Goal: Transaction & Acquisition: Purchase product/service

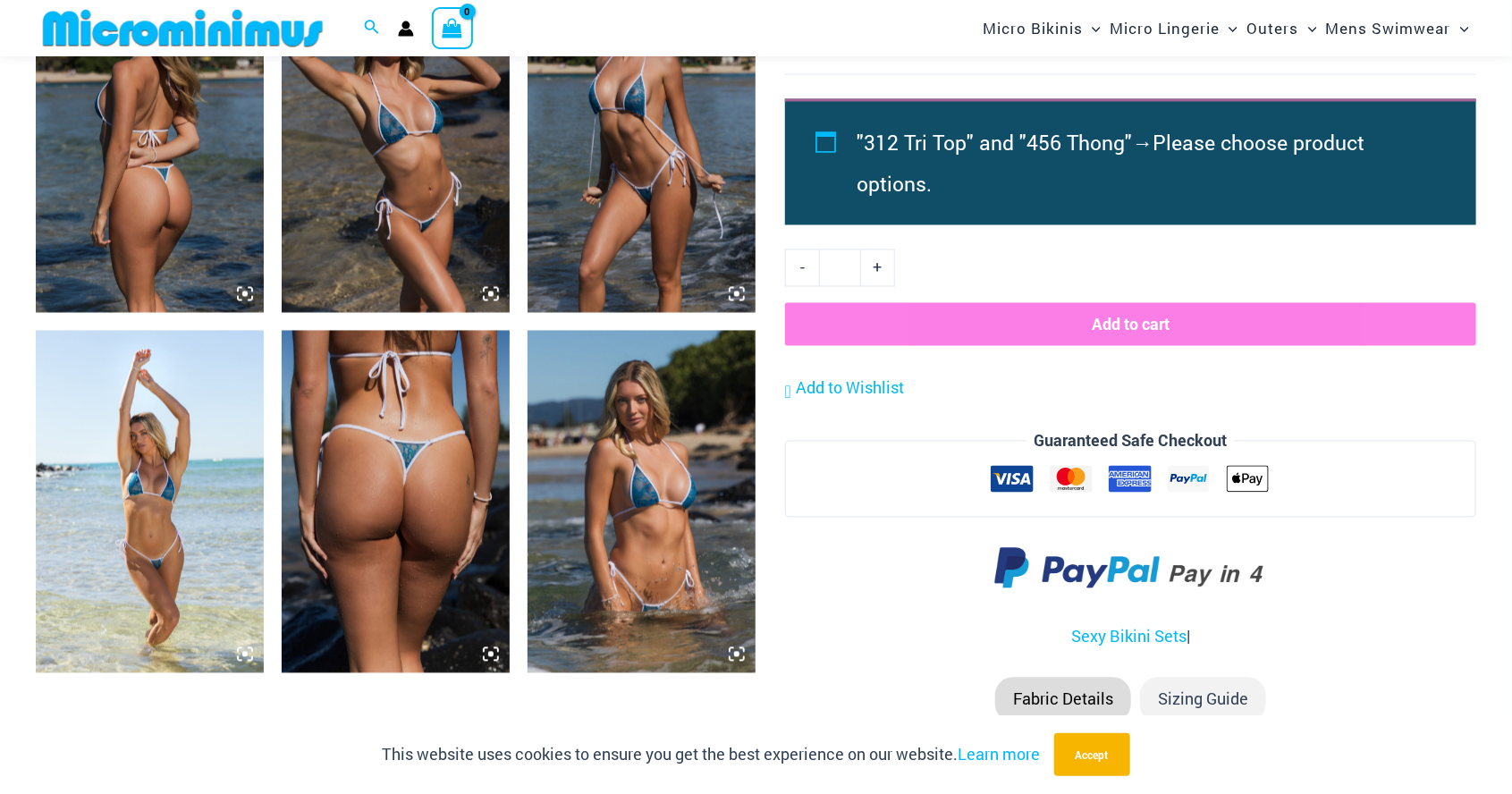
scroll to position [1669, 0]
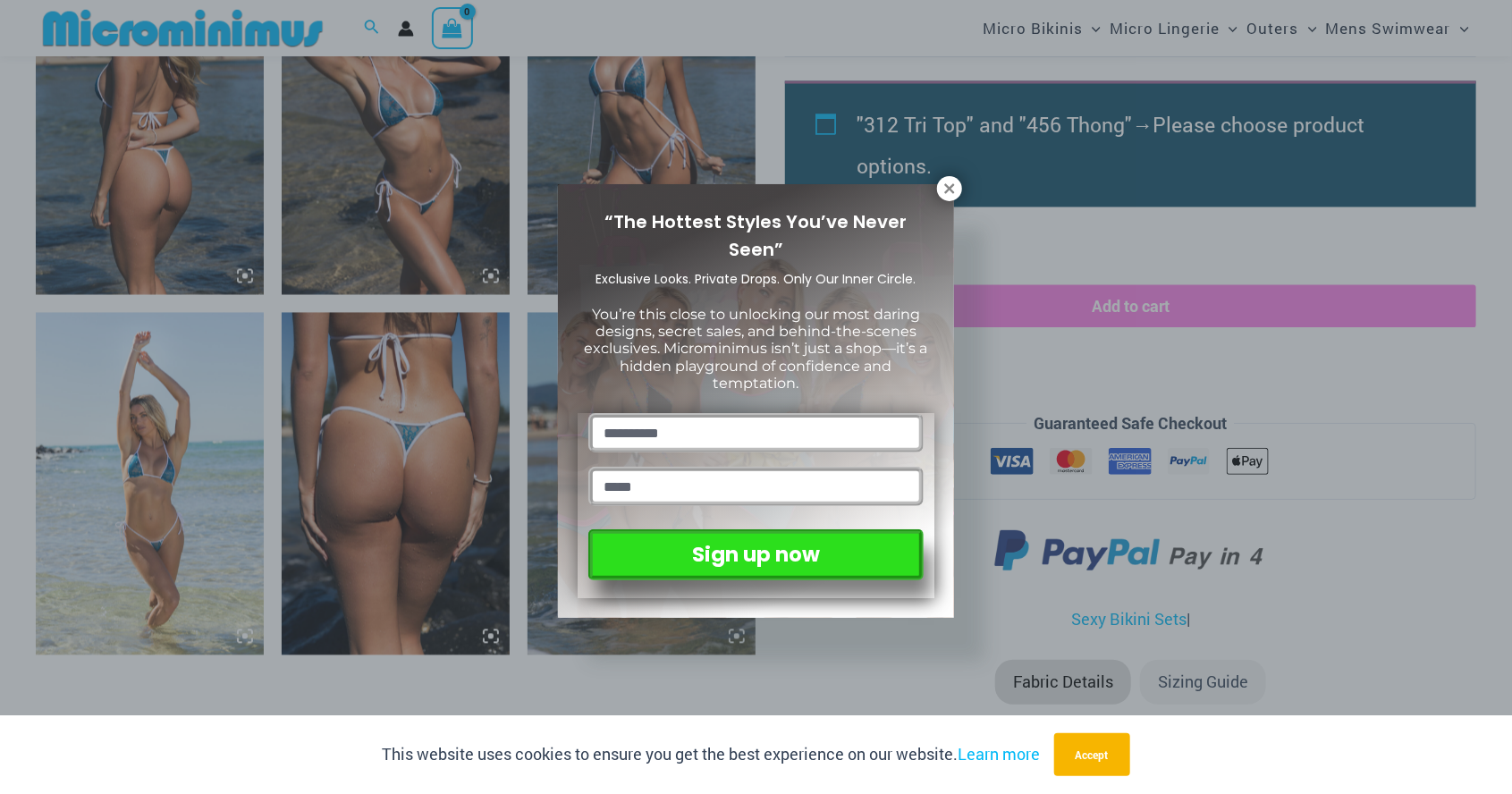
click at [1339, 234] on div "“The Hottest Styles You’ve Never Seen” Exclusive Looks. Private Drops. Only Our…" at bounding box center [756, 397] width 1512 height 794
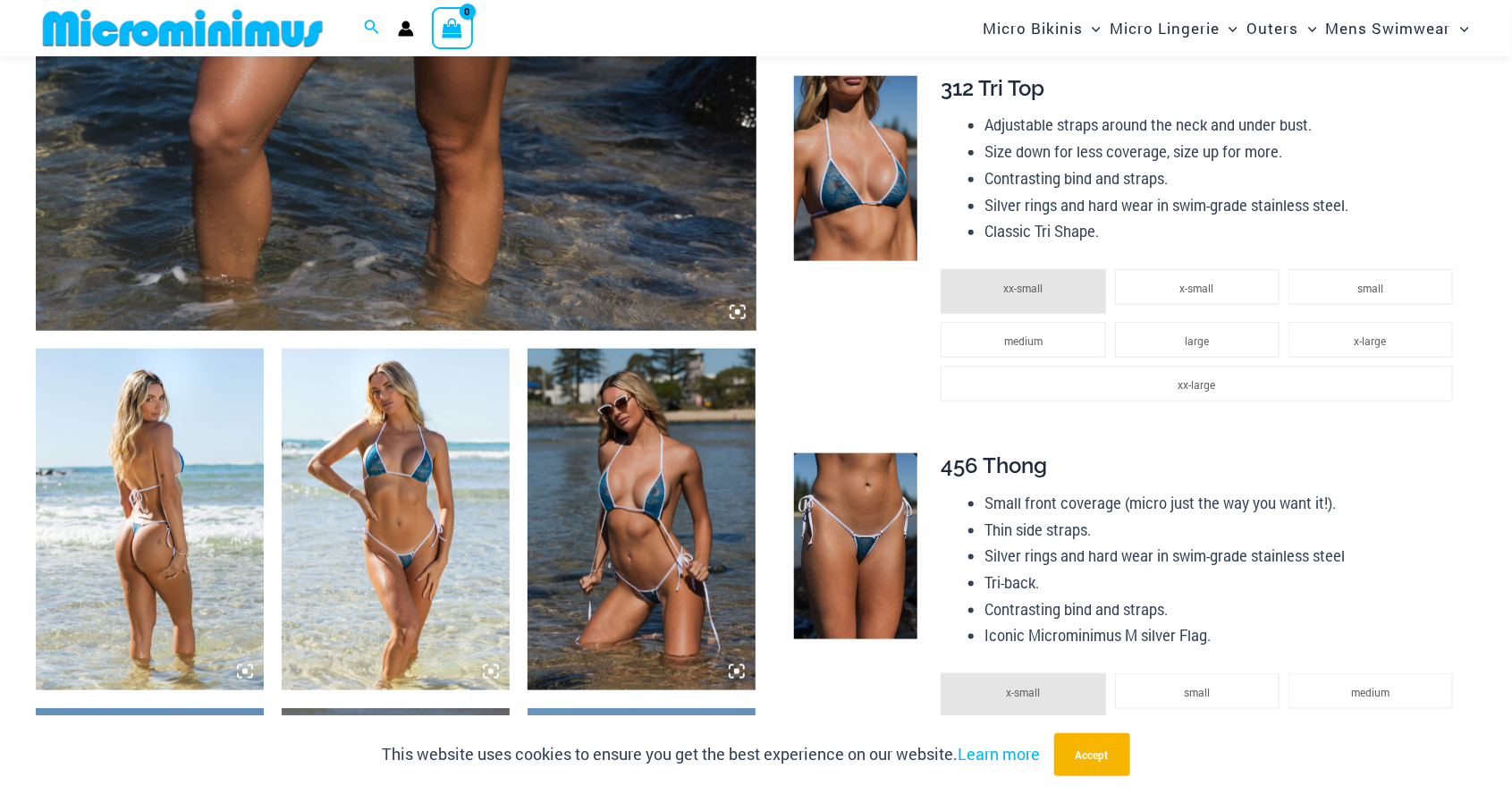
scroll to position [914, 0]
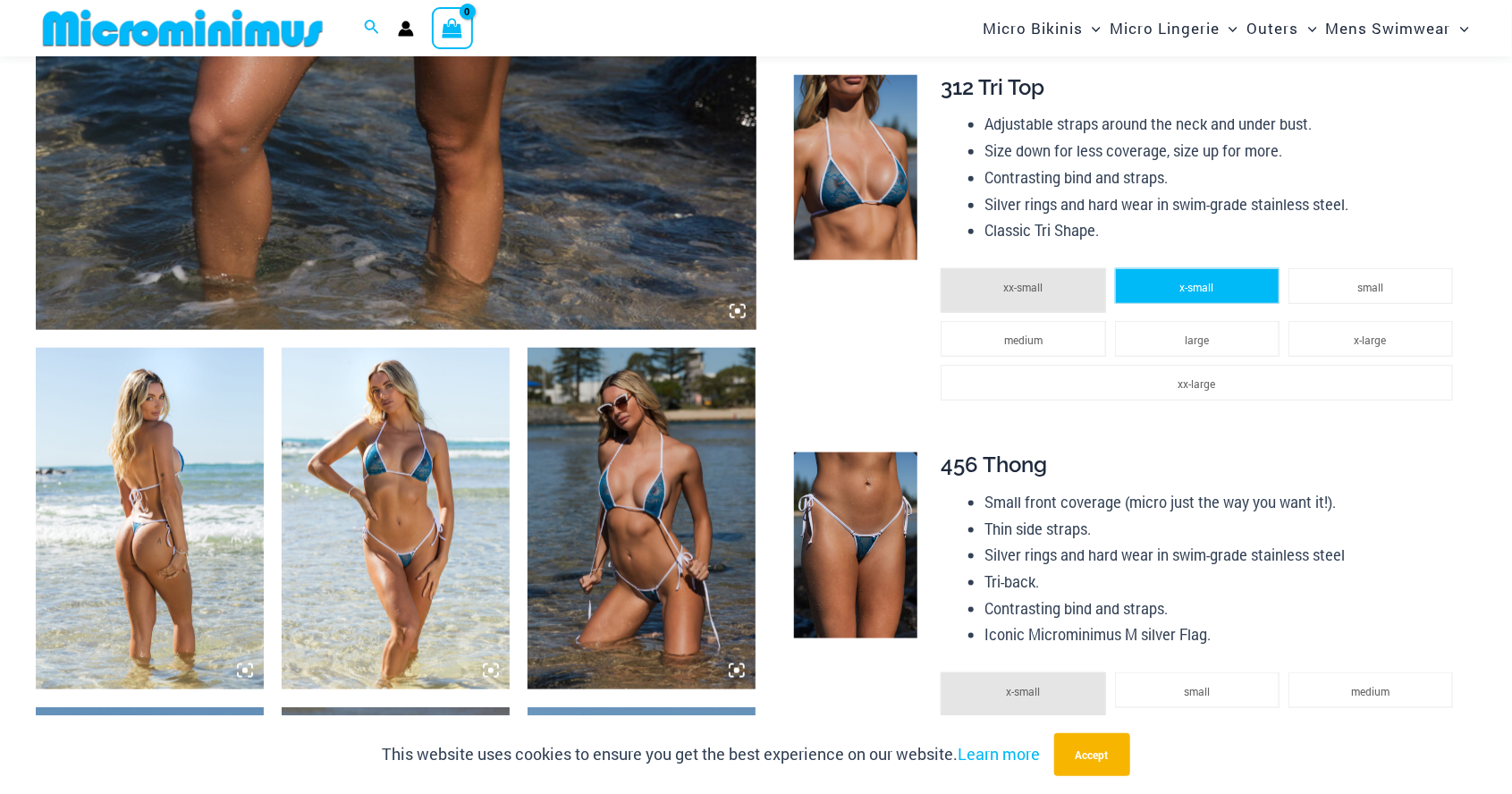
click at [1244, 288] on li "x-small" at bounding box center [1197, 286] width 164 height 36
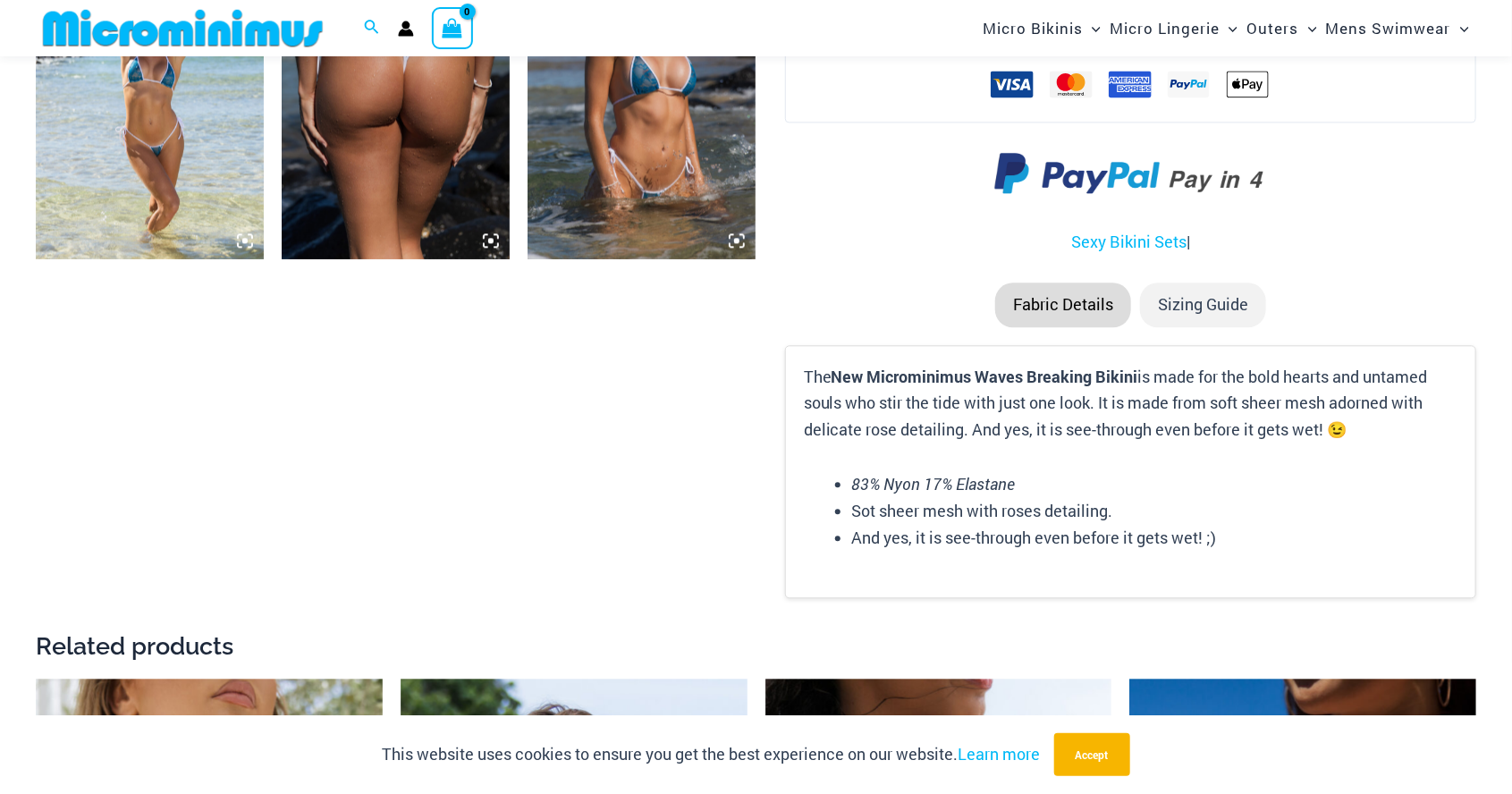
scroll to position [2046, 0]
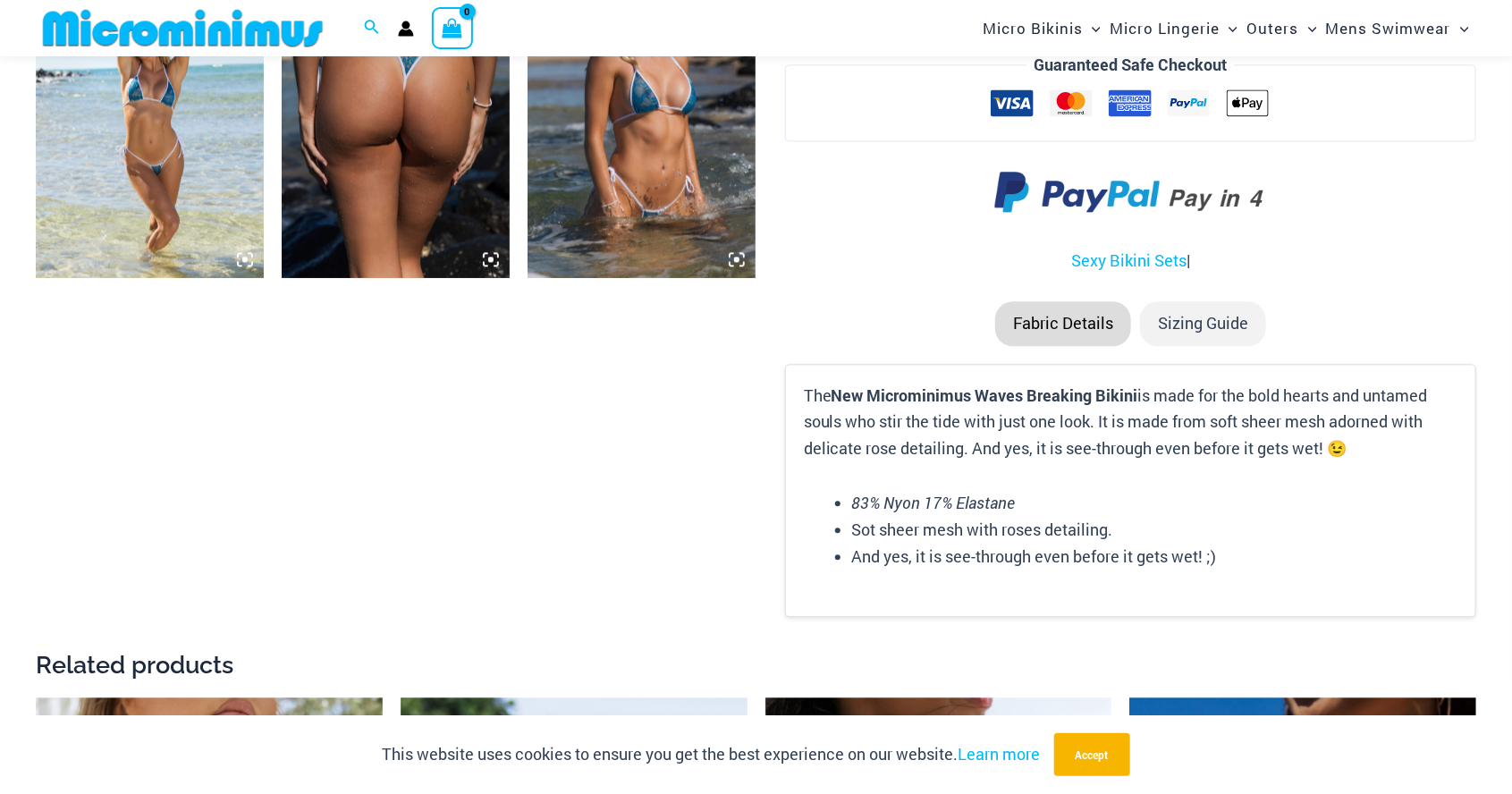
click at [1212, 316] on li "Sizing Guide" at bounding box center [1203, 323] width 126 height 44
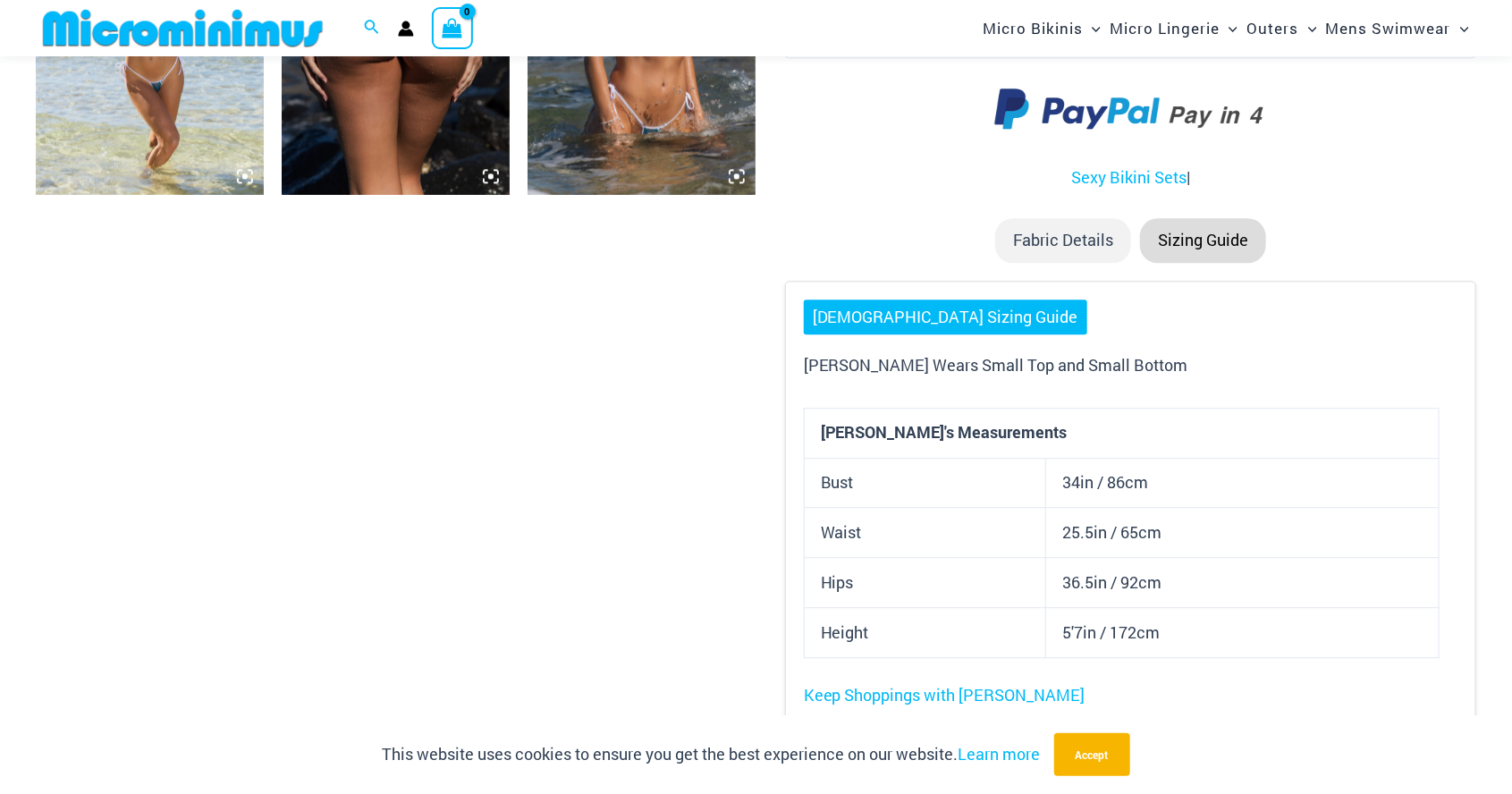
scroll to position [2132, 0]
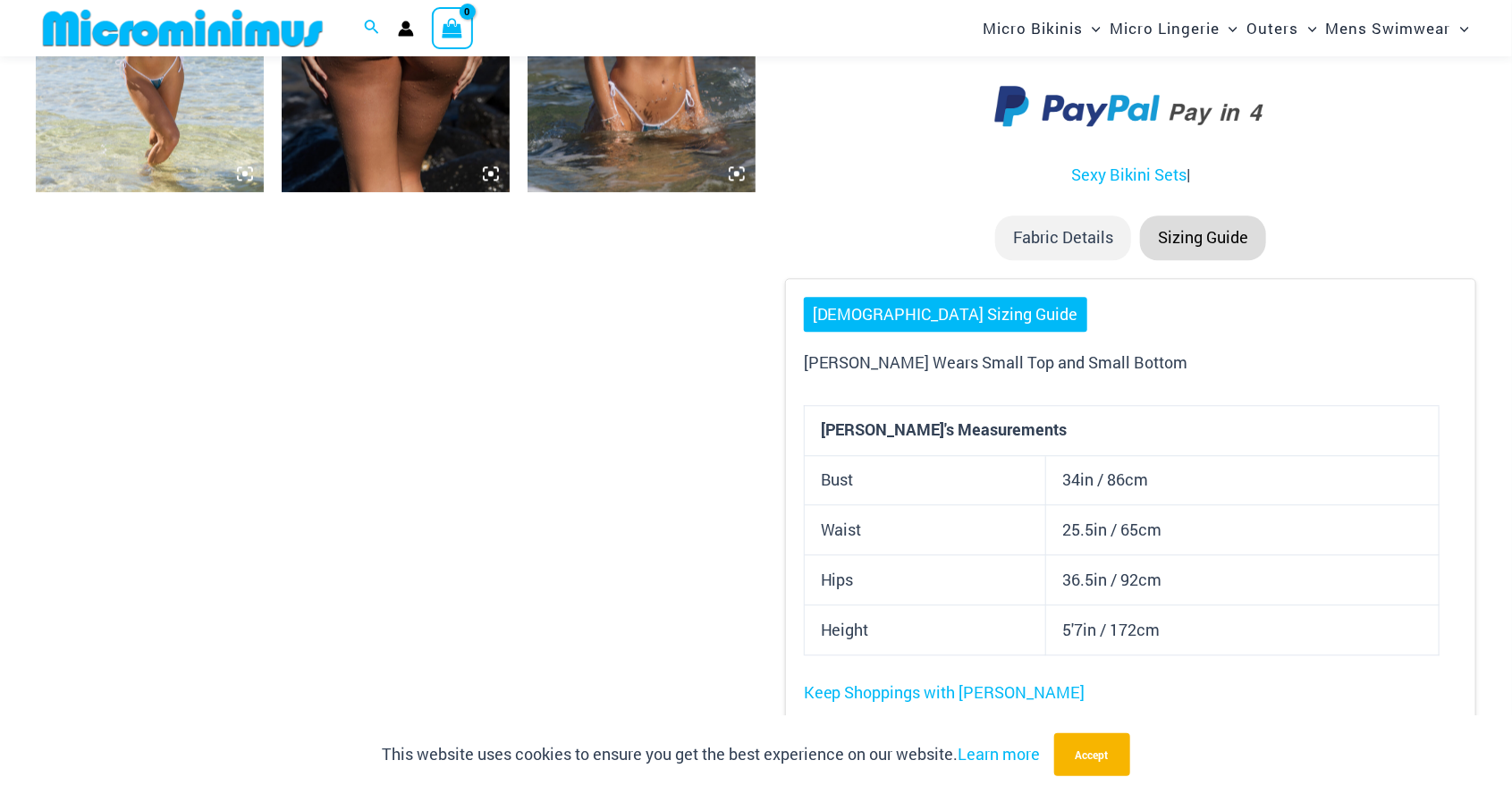
click at [910, 313] on link "[DEMOGRAPHIC_DATA] Sizing Guide" at bounding box center [945, 315] width 284 height 36
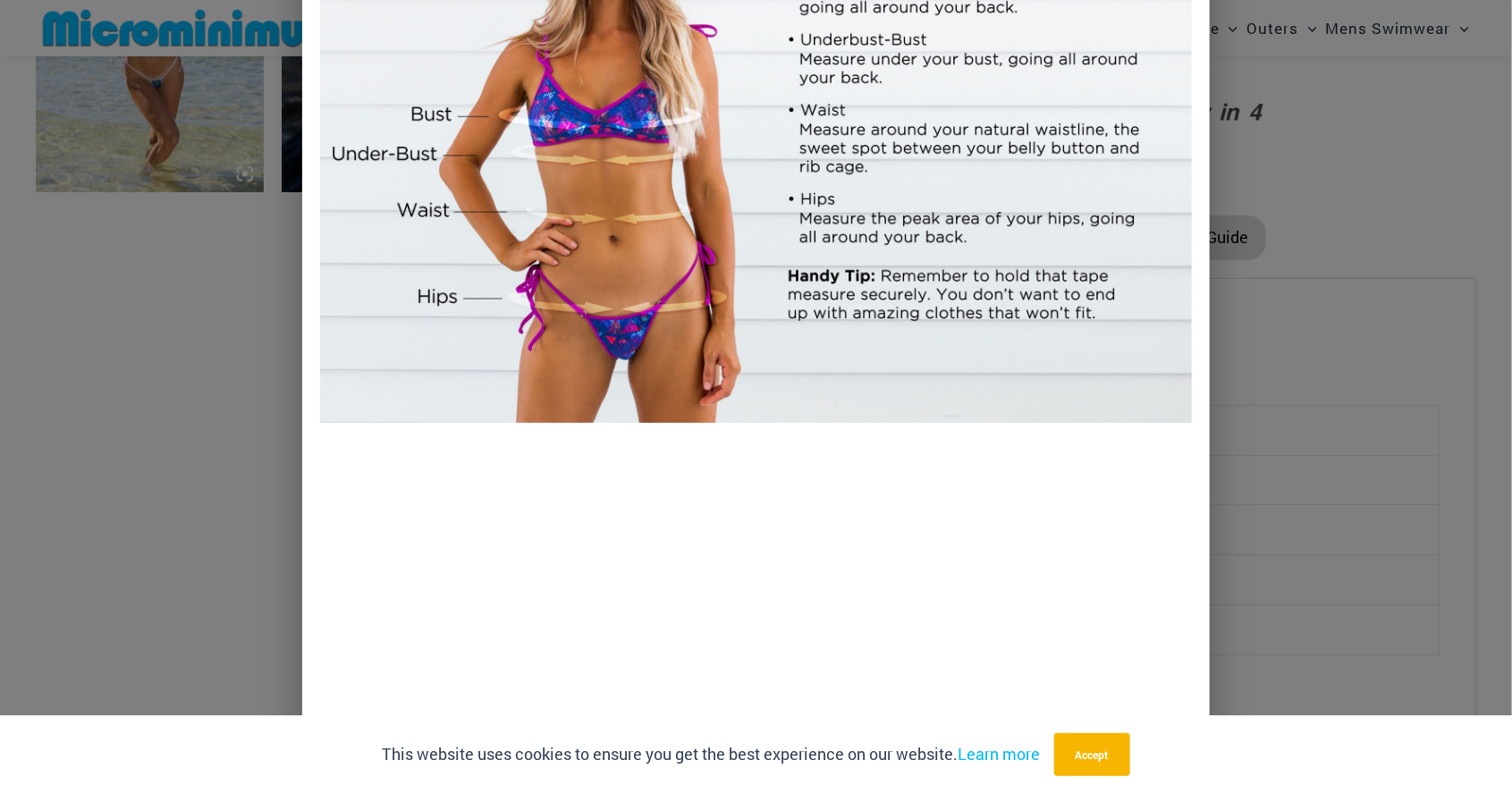
scroll to position [0, 0]
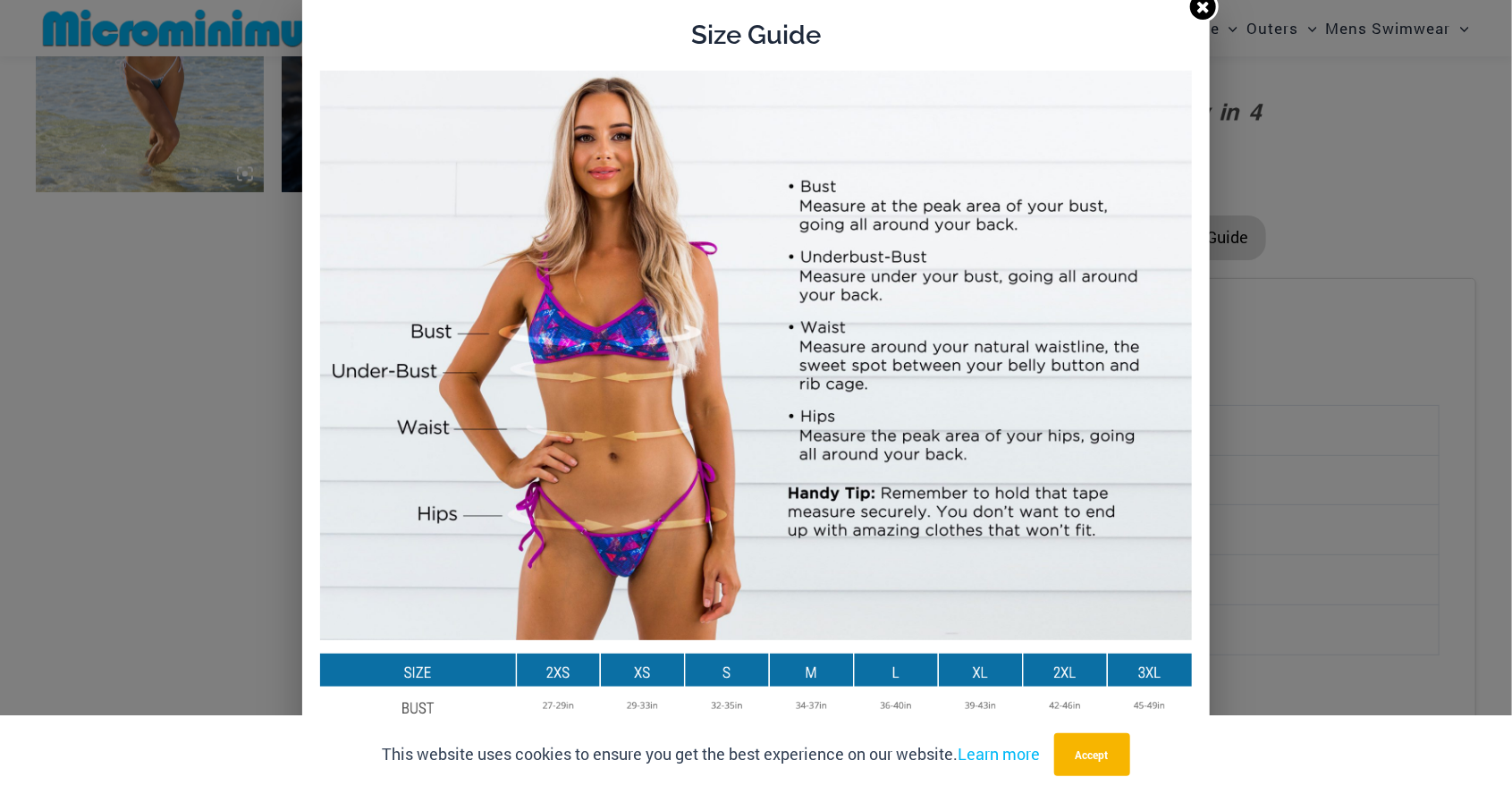
click at [1203, 9] on icon at bounding box center [1203, 7] width 17 height 17
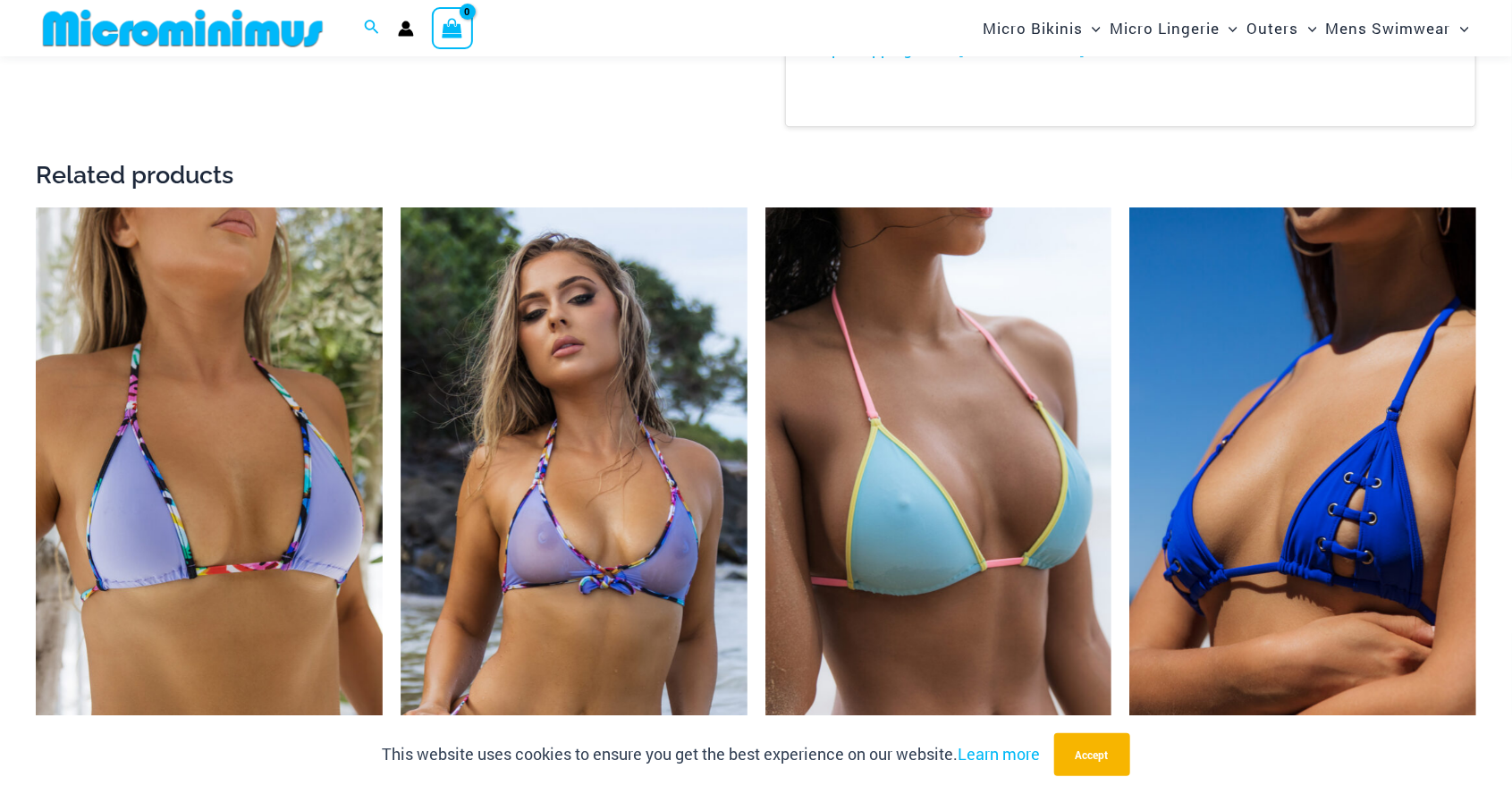
scroll to position [2784, 0]
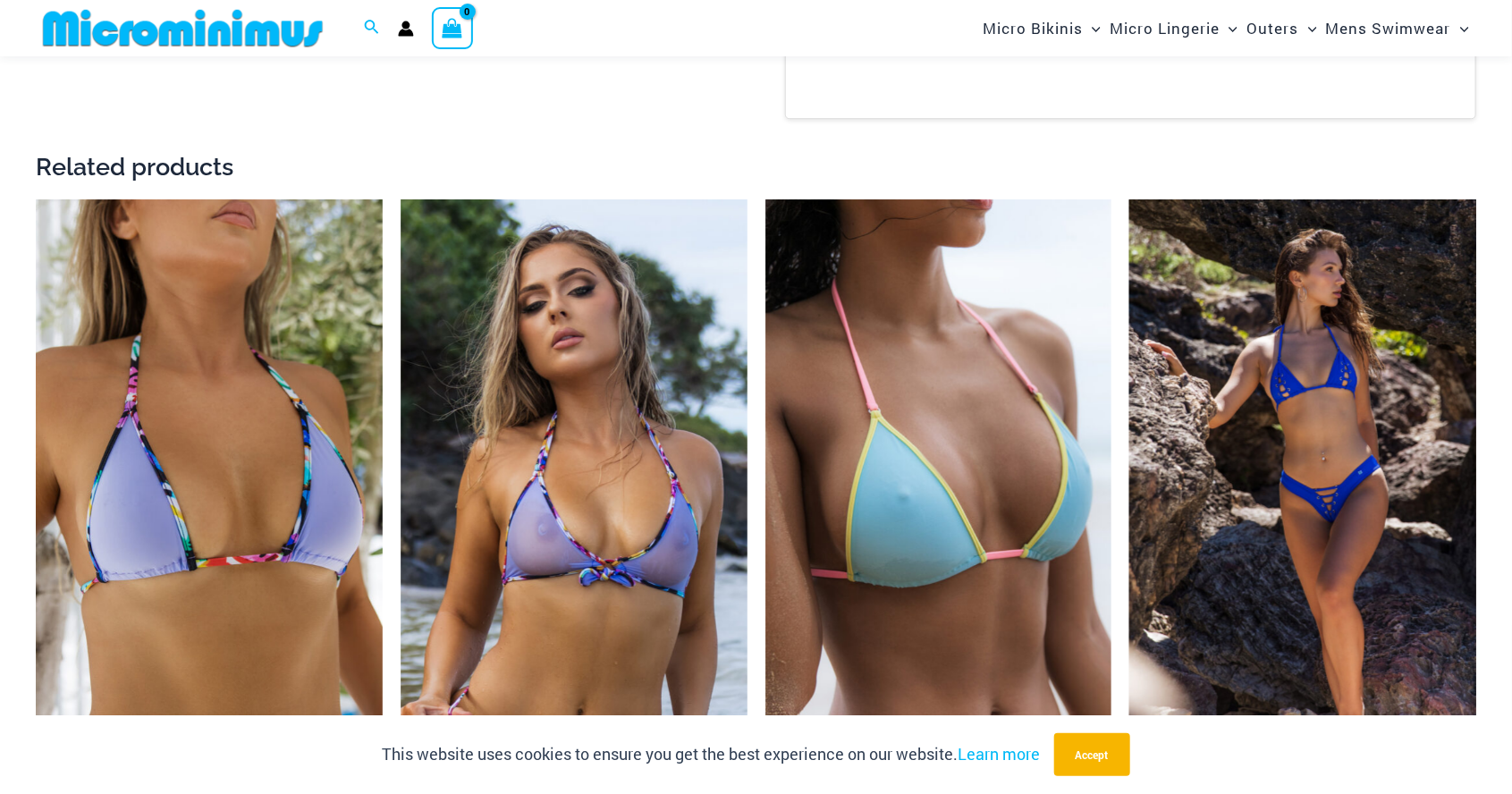
click at [1324, 497] on img at bounding box center [1303, 459] width 347 height 521
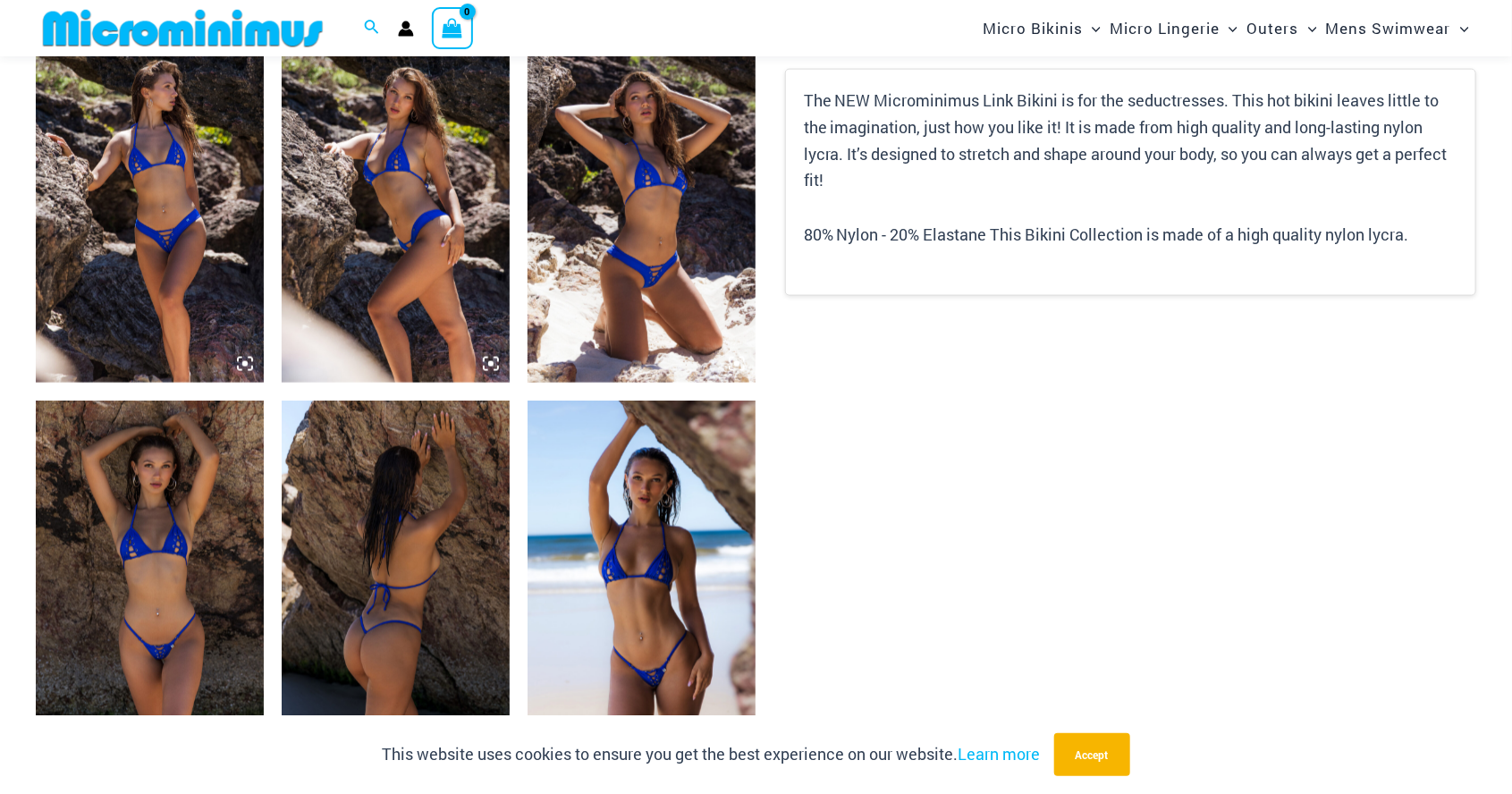
scroll to position [1197, 0]
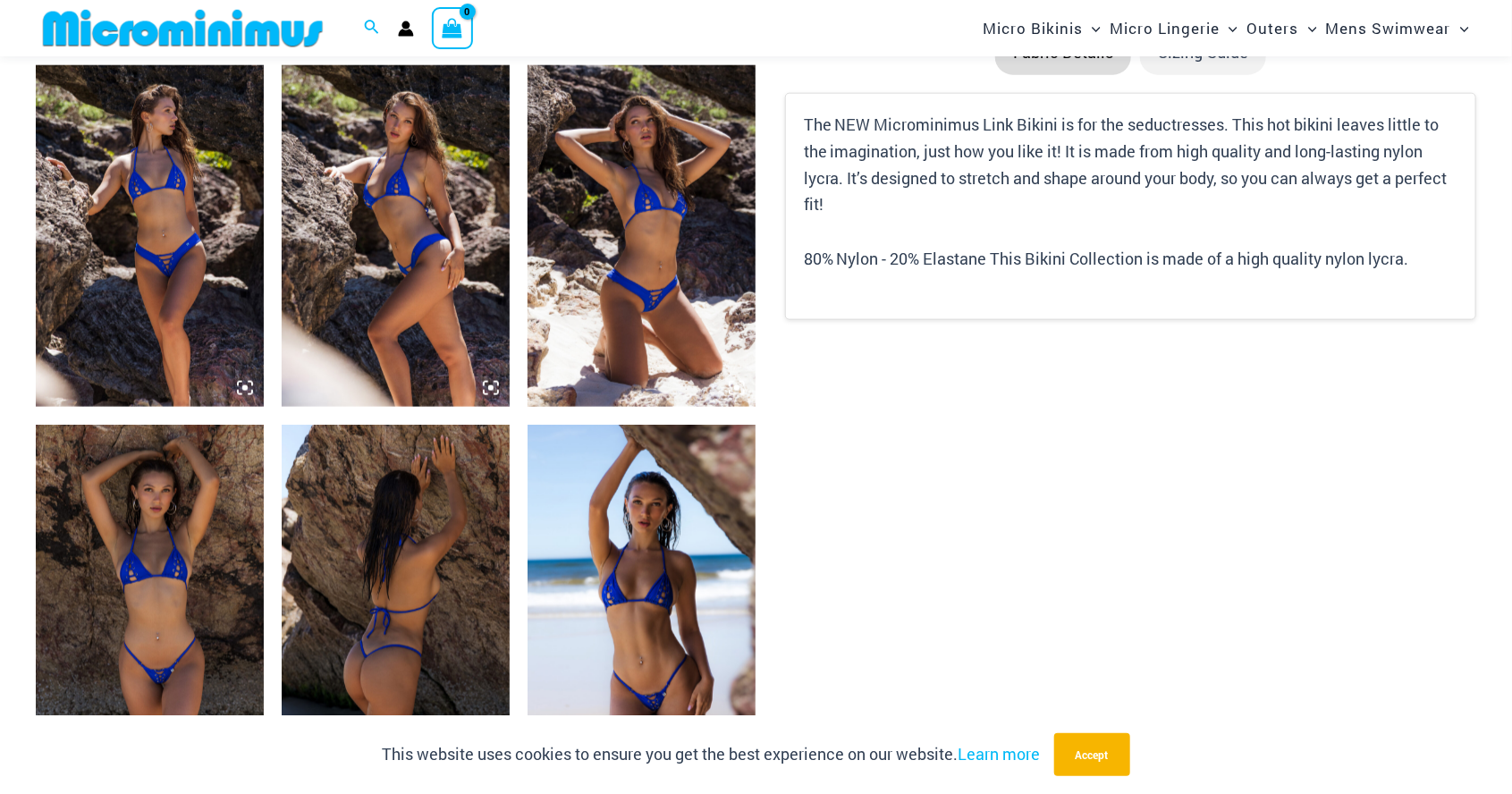
click at [140, 233] on img at bounding box center [150, 236] width 228 height 342
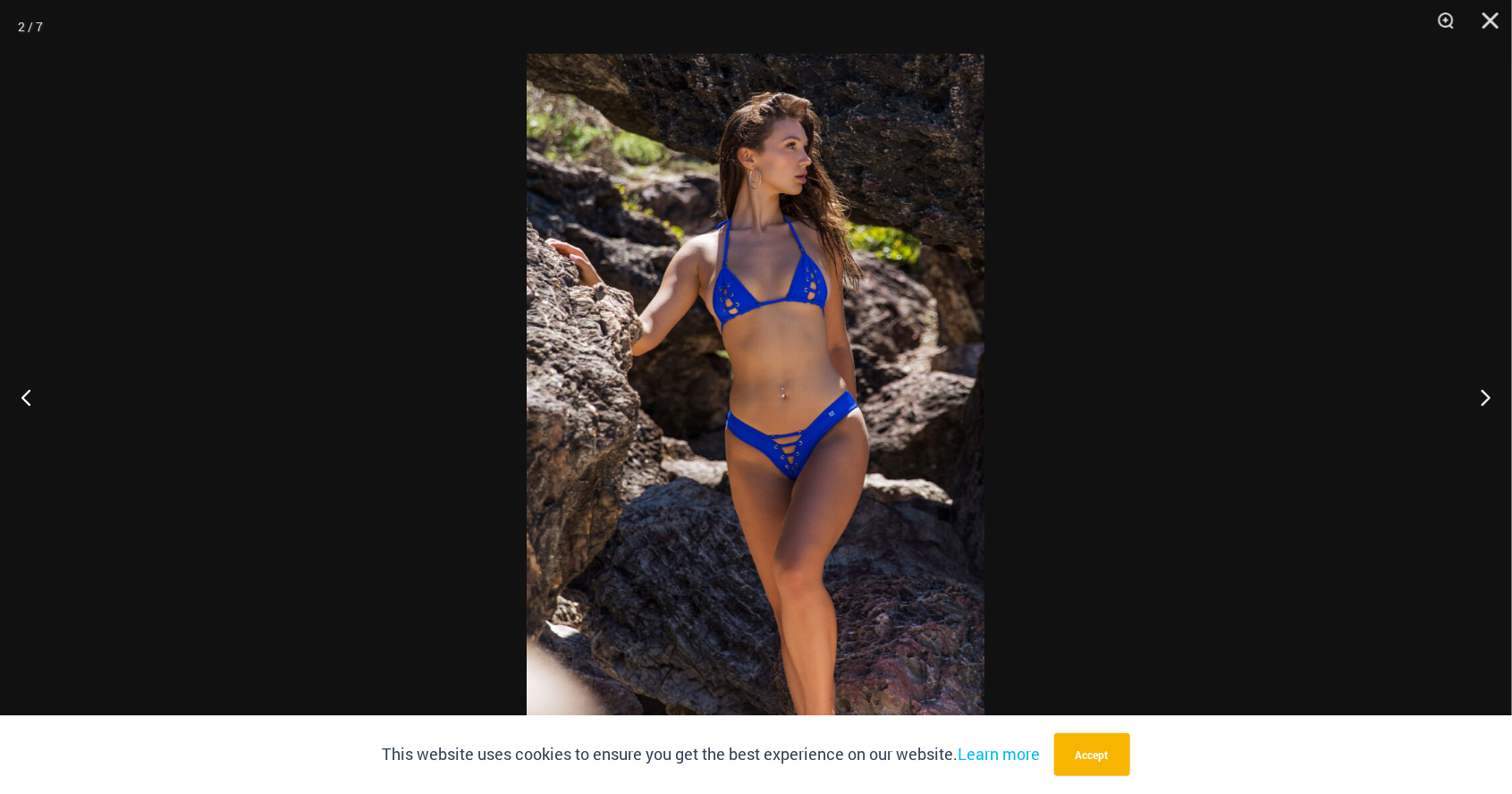
click at [904, 463] on img at bounding box center [756, 397] width 458 height 686
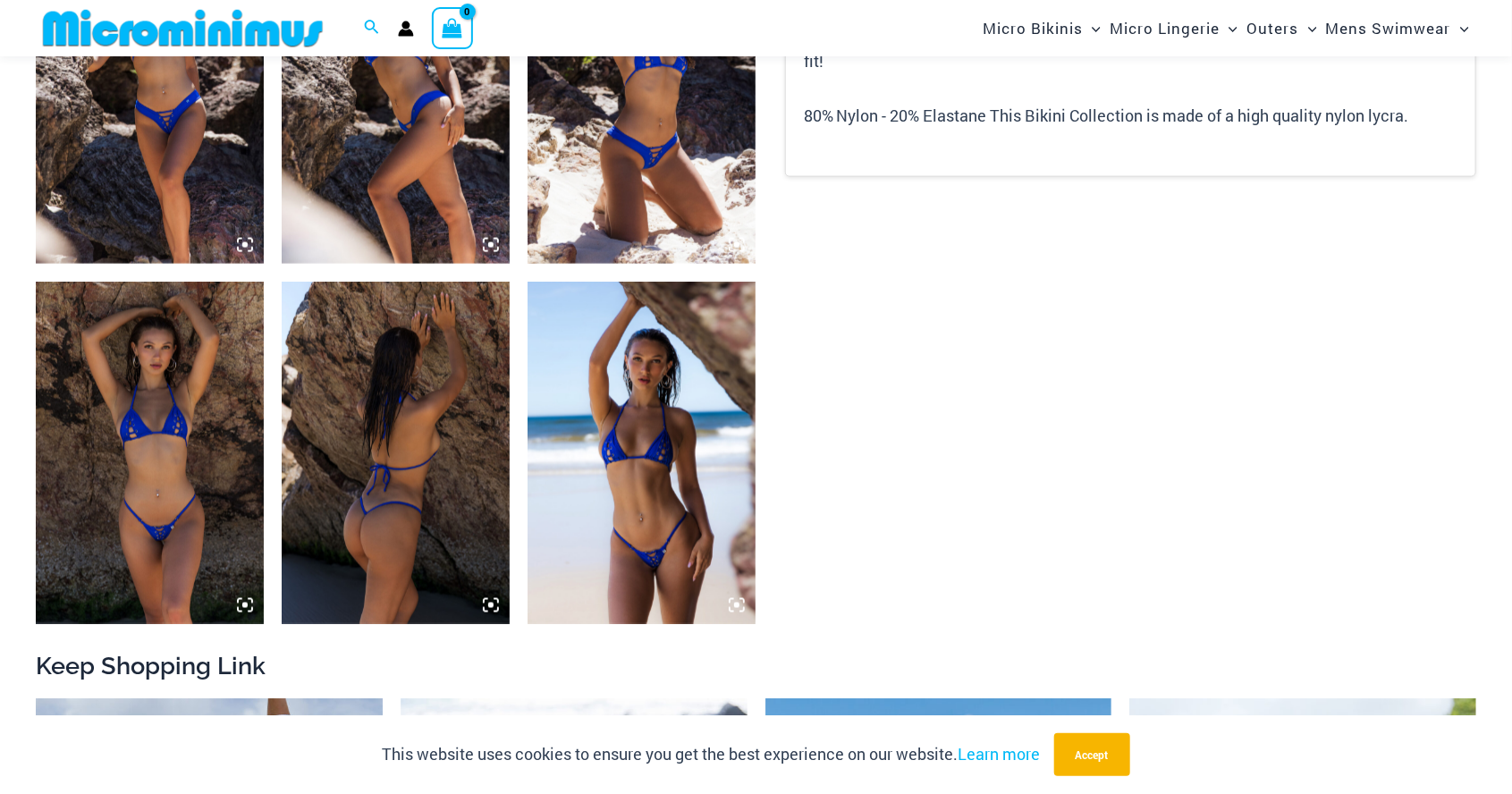
scroll to position [1341, 0]
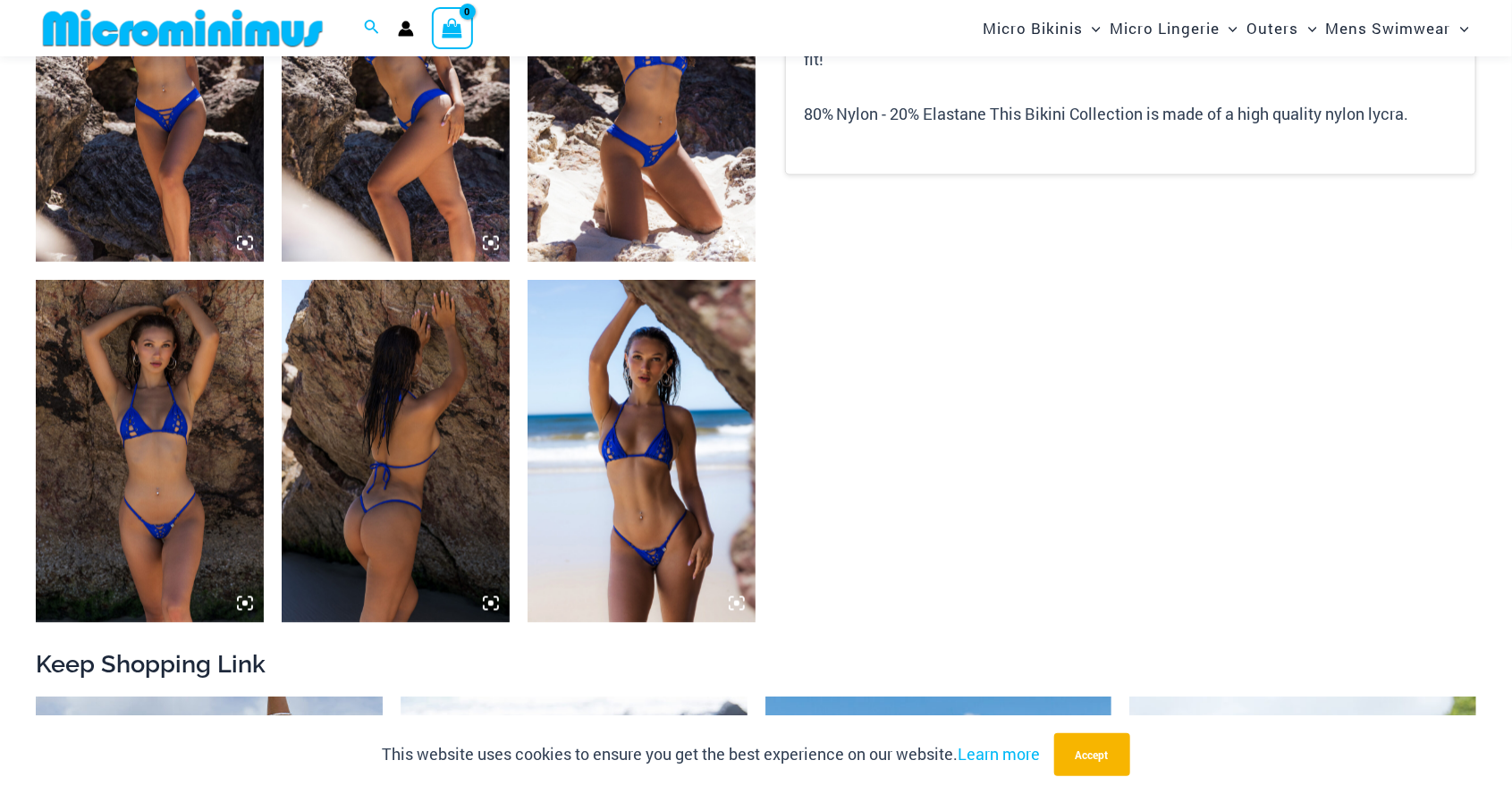
click at [169, 455] on img at bounding box center [150, 451] width 228 height 342
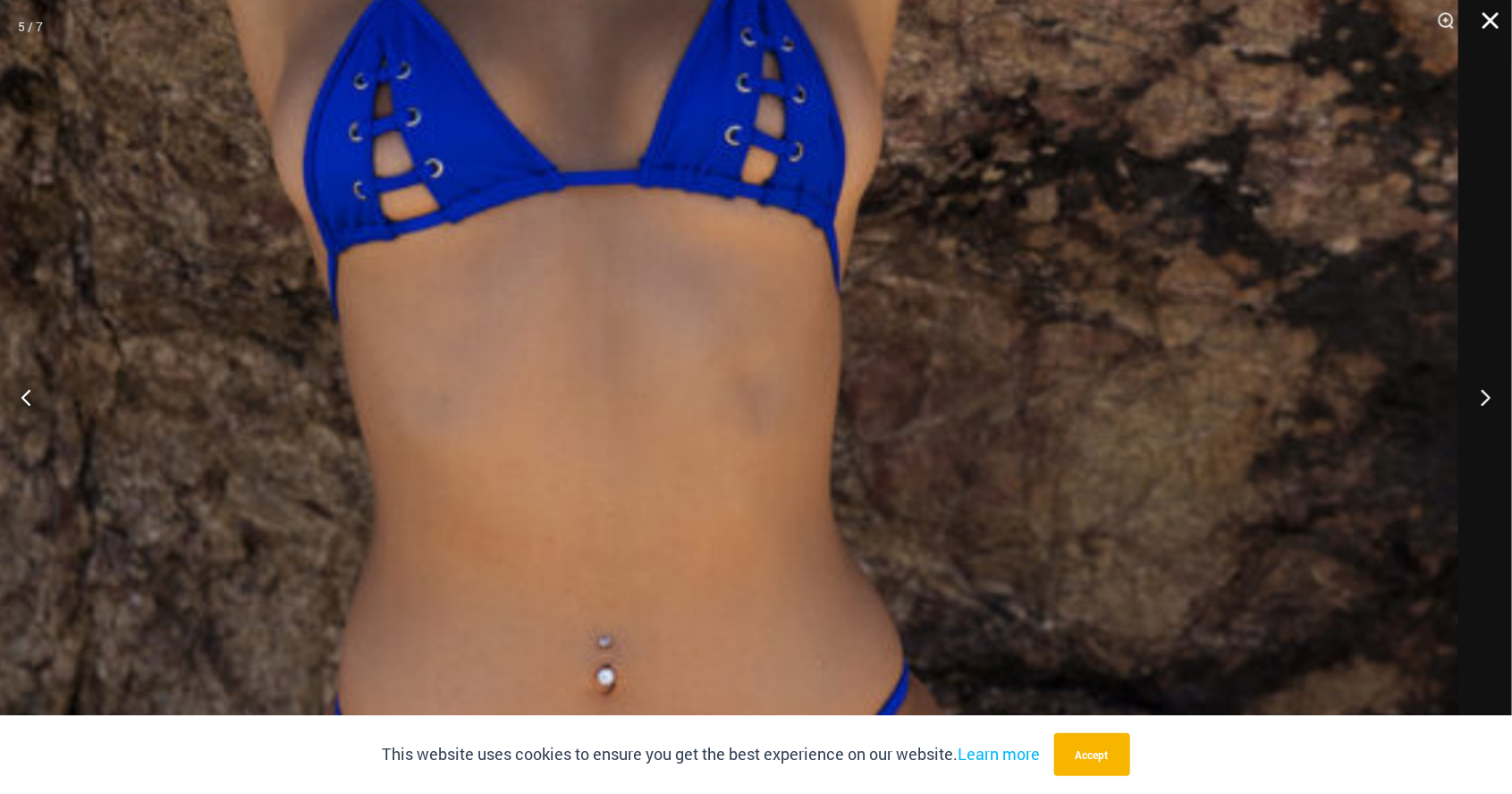
click at [1491, 21] on button "Close" at bounding box center [1483, 26] width 44 height 54
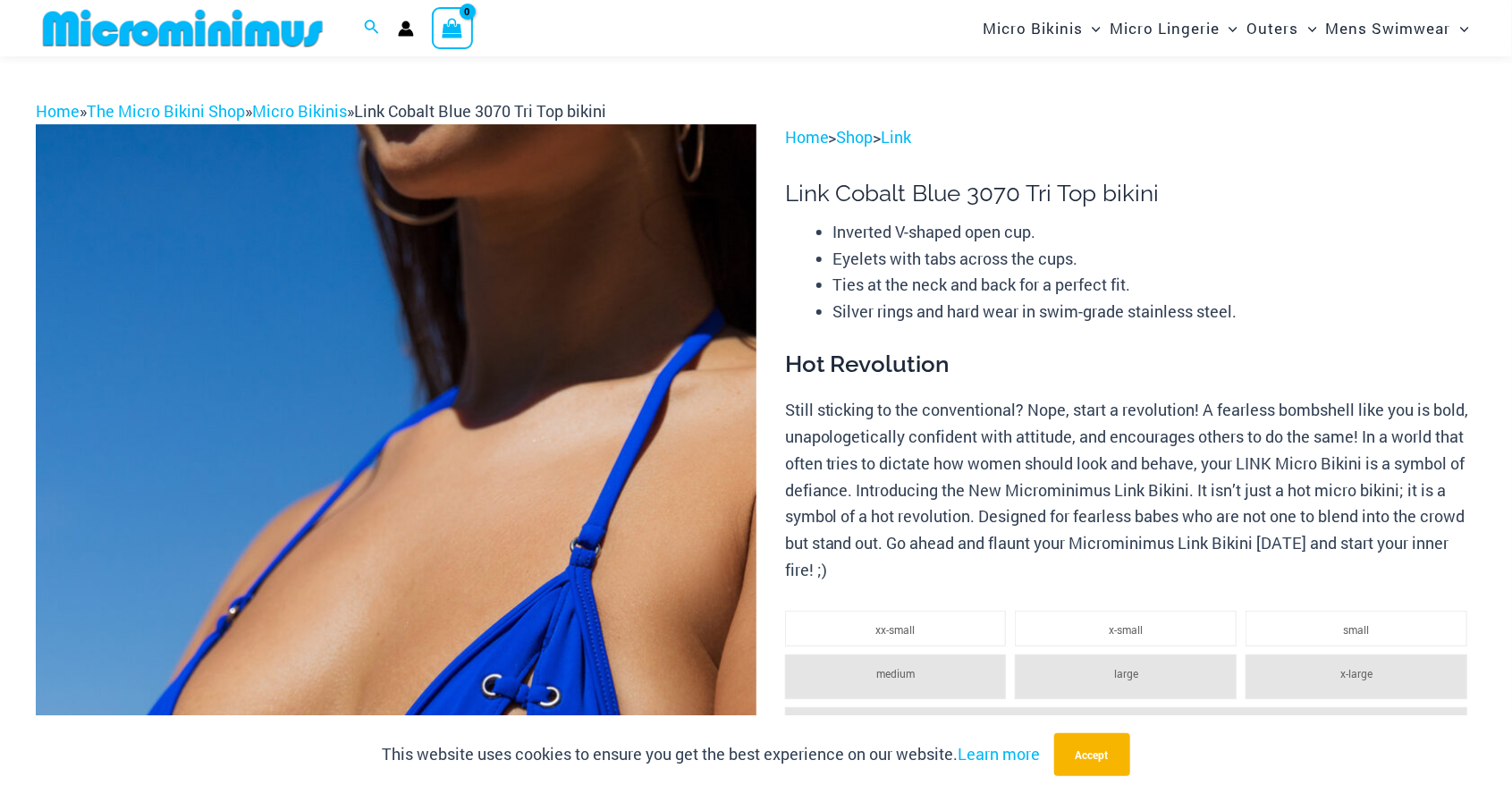
scroll to position [0, 0]
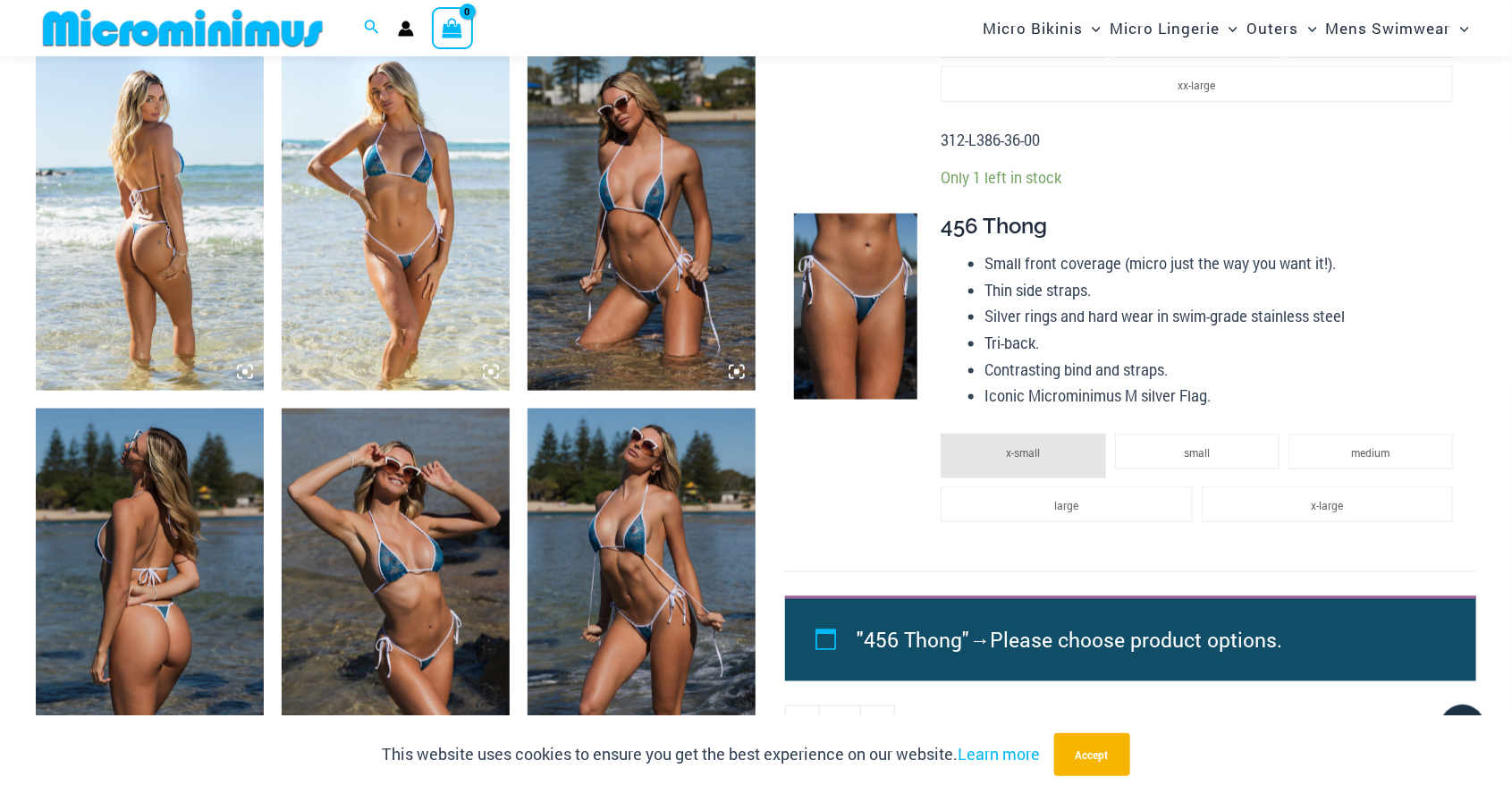
scroll to position [1205, 0]
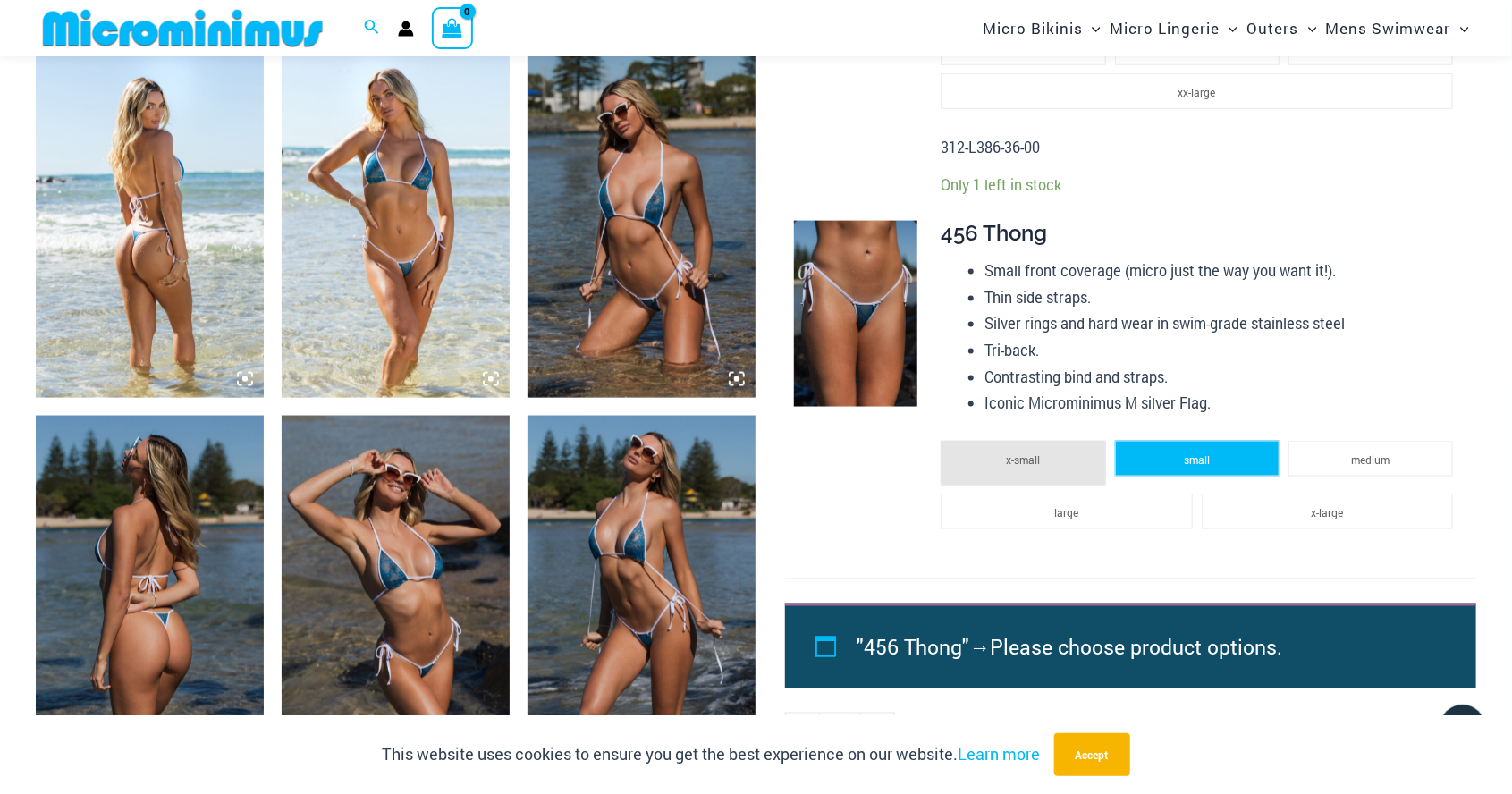
click at [1199, 456] on span "small" at bounding box center [1197, 459] width 26 height 14
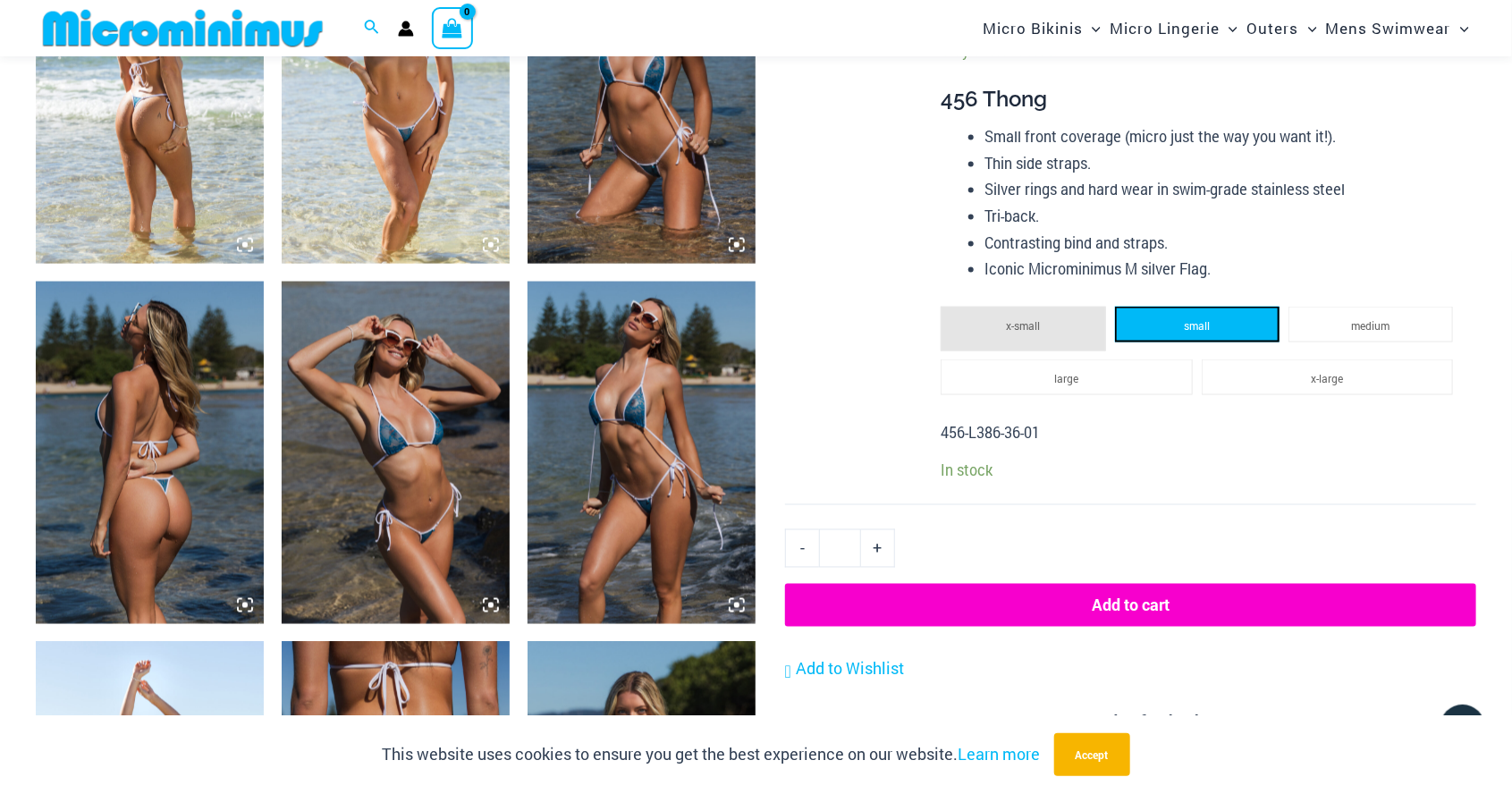
scroll to position [1350, 0]
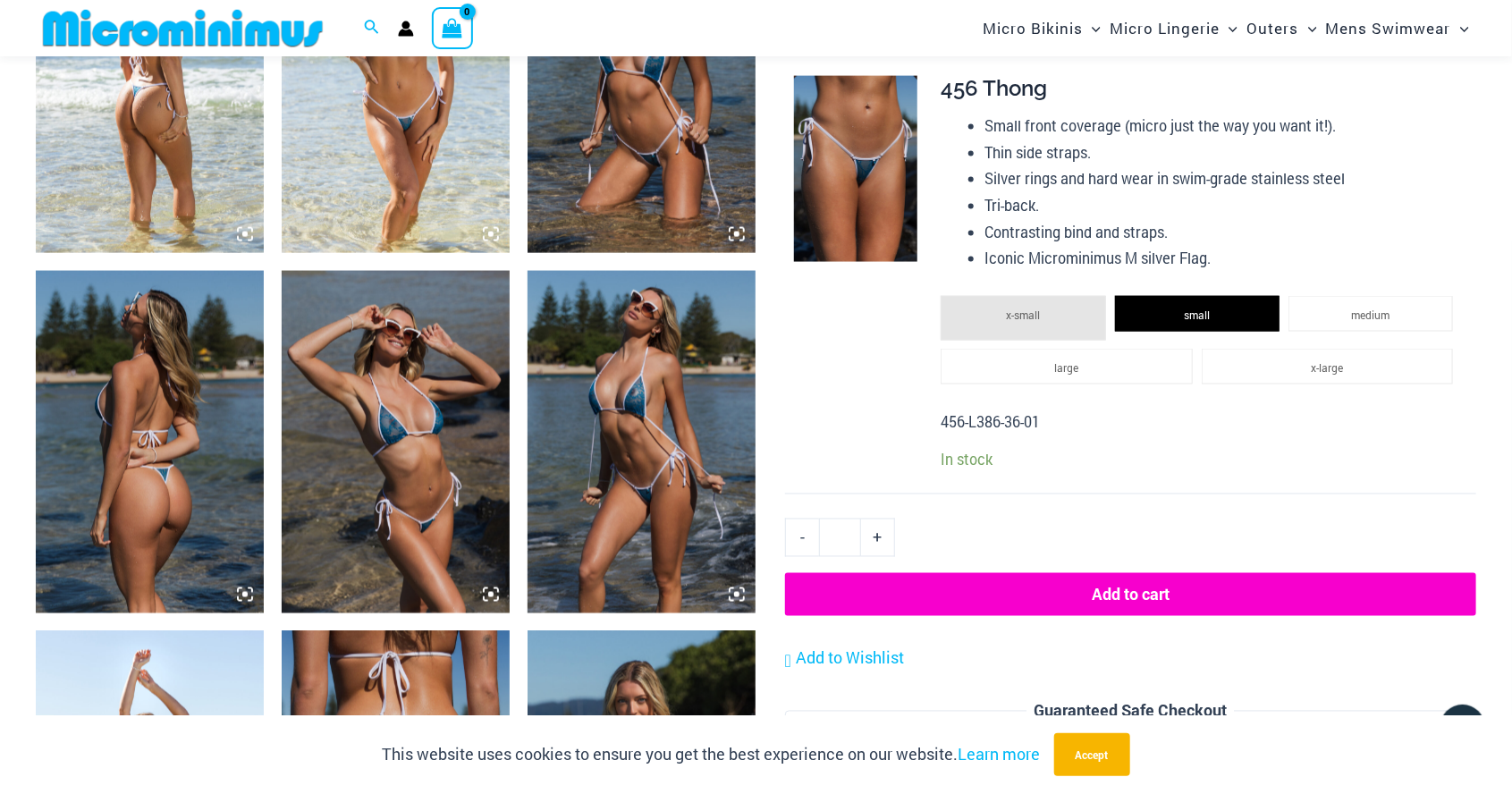
click at [1052, 312] on li "x-small" at bounding box center [1023, 318] width 164 height 44
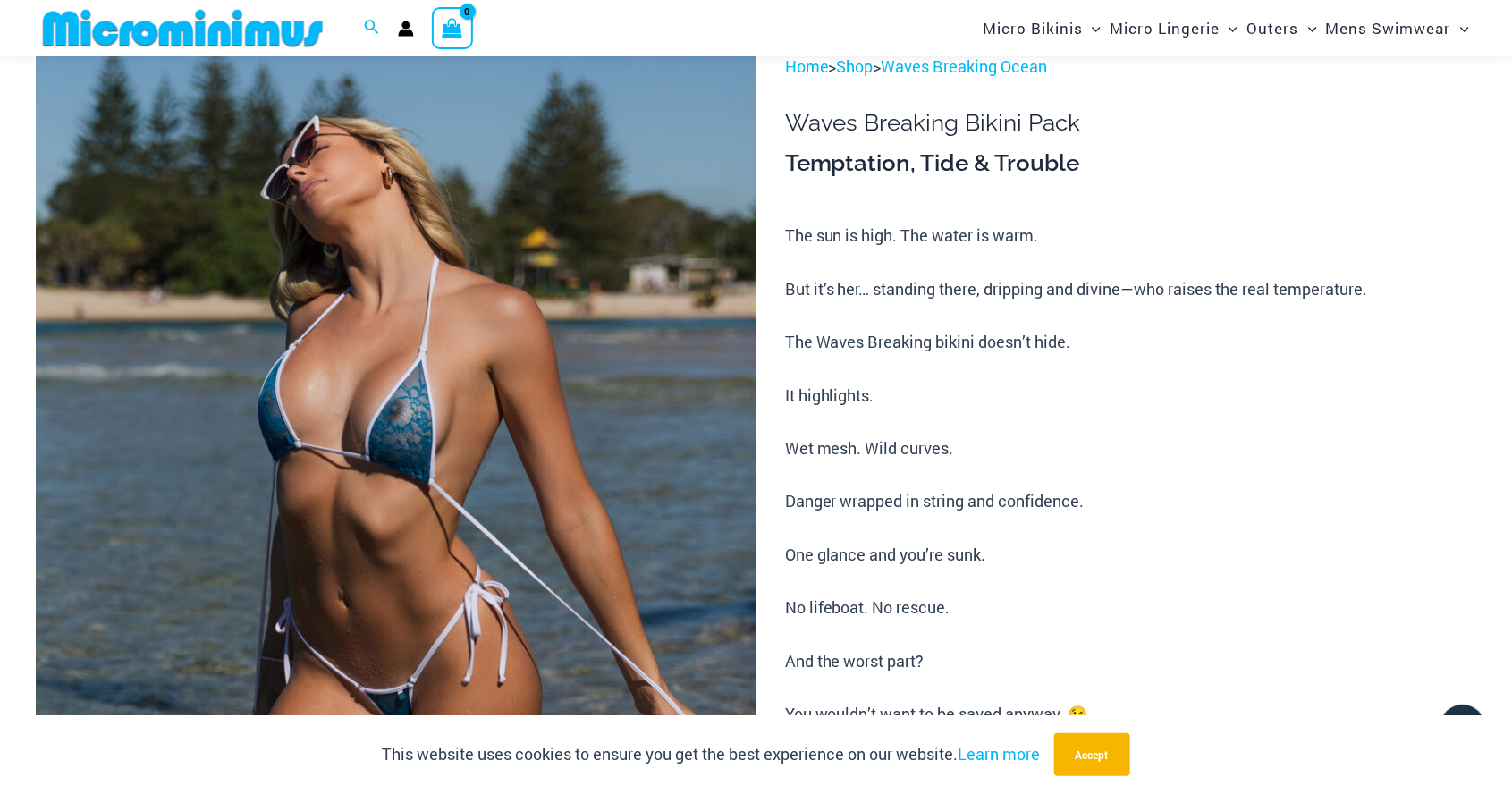
scroll to position [0, 0]
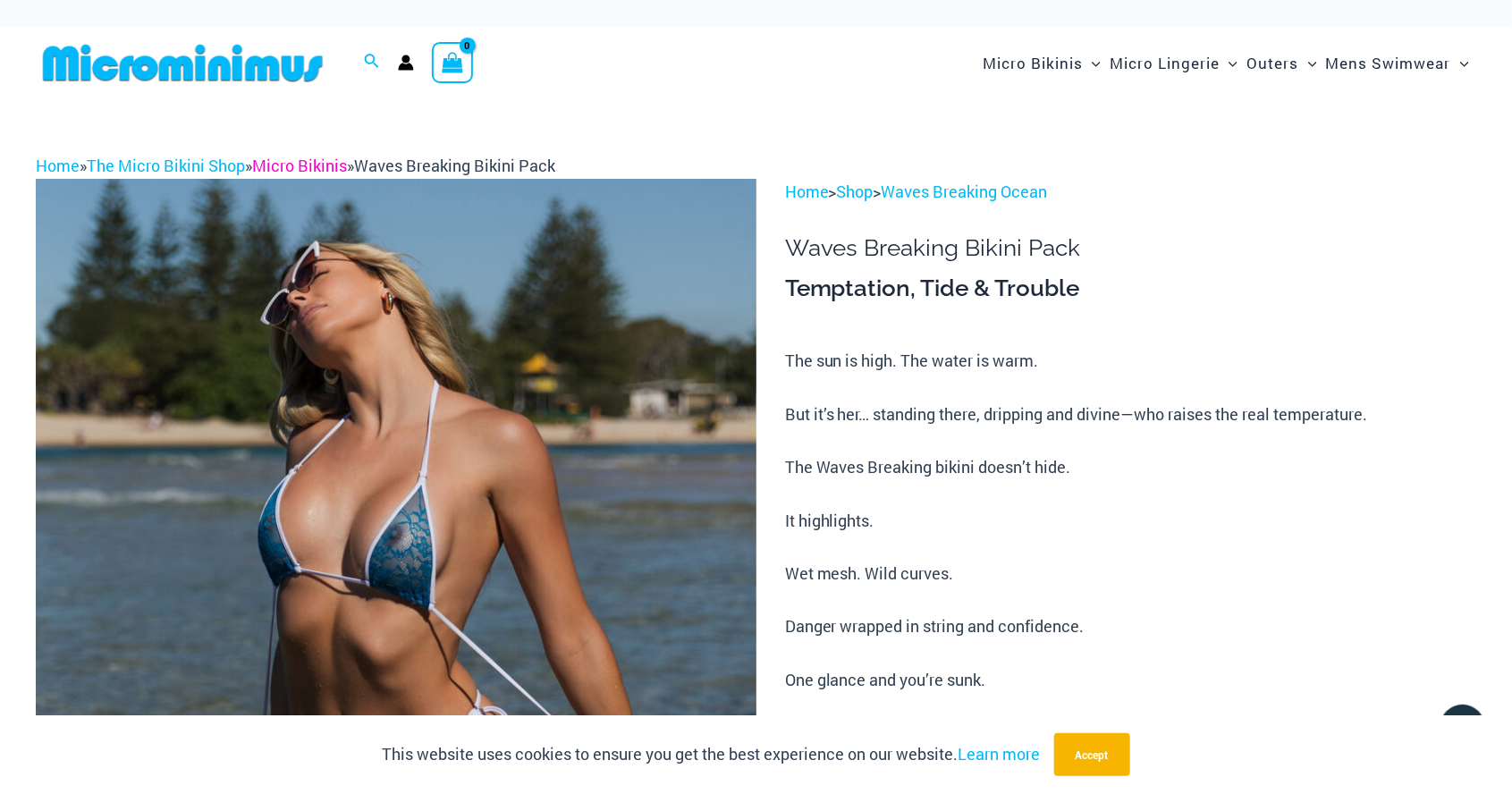
click at [330, 160] on link "Micro Bikinis" at bounding box center [299, 165] width 95 height 22
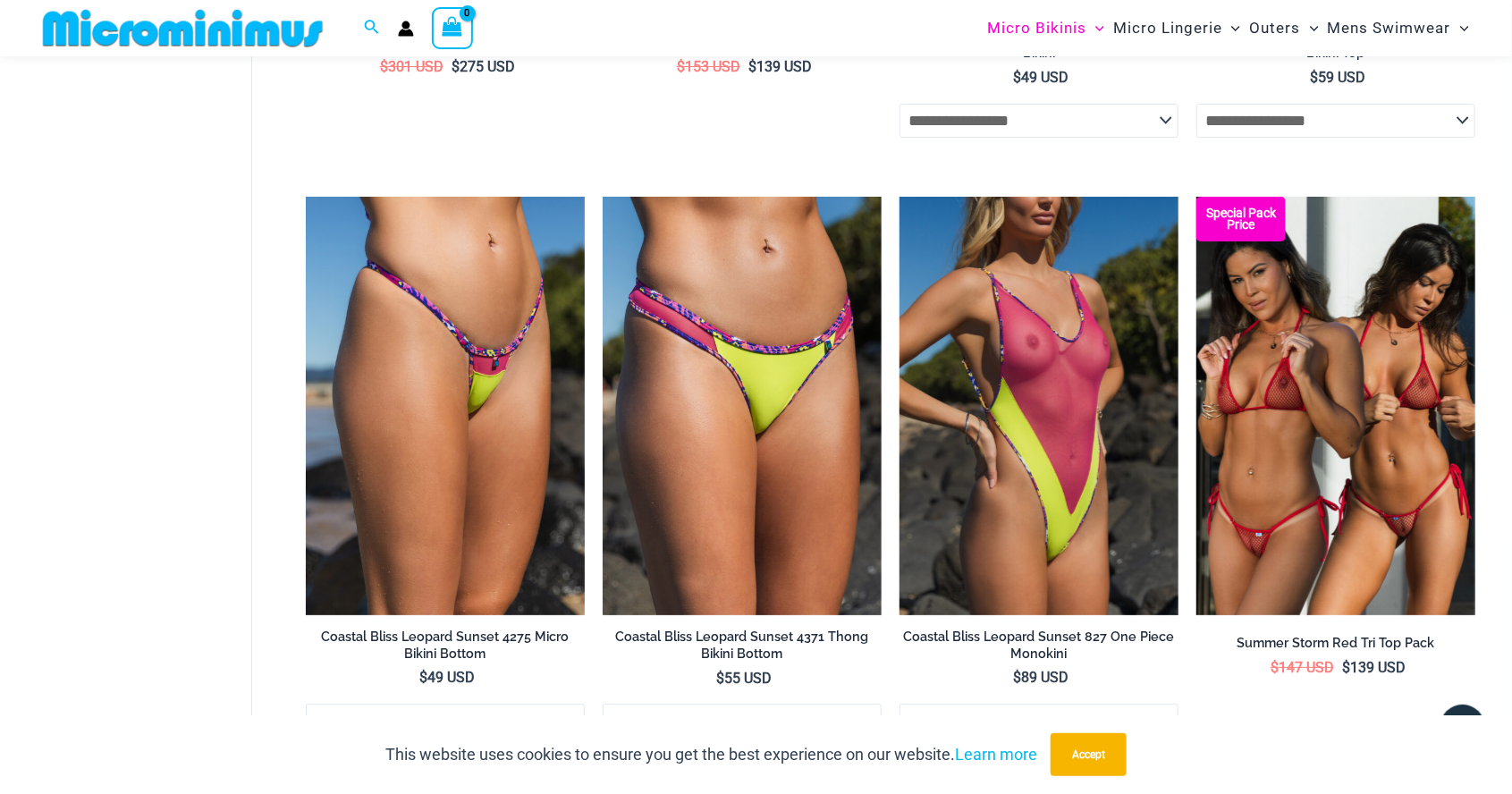
scroll to position [3323, 0]
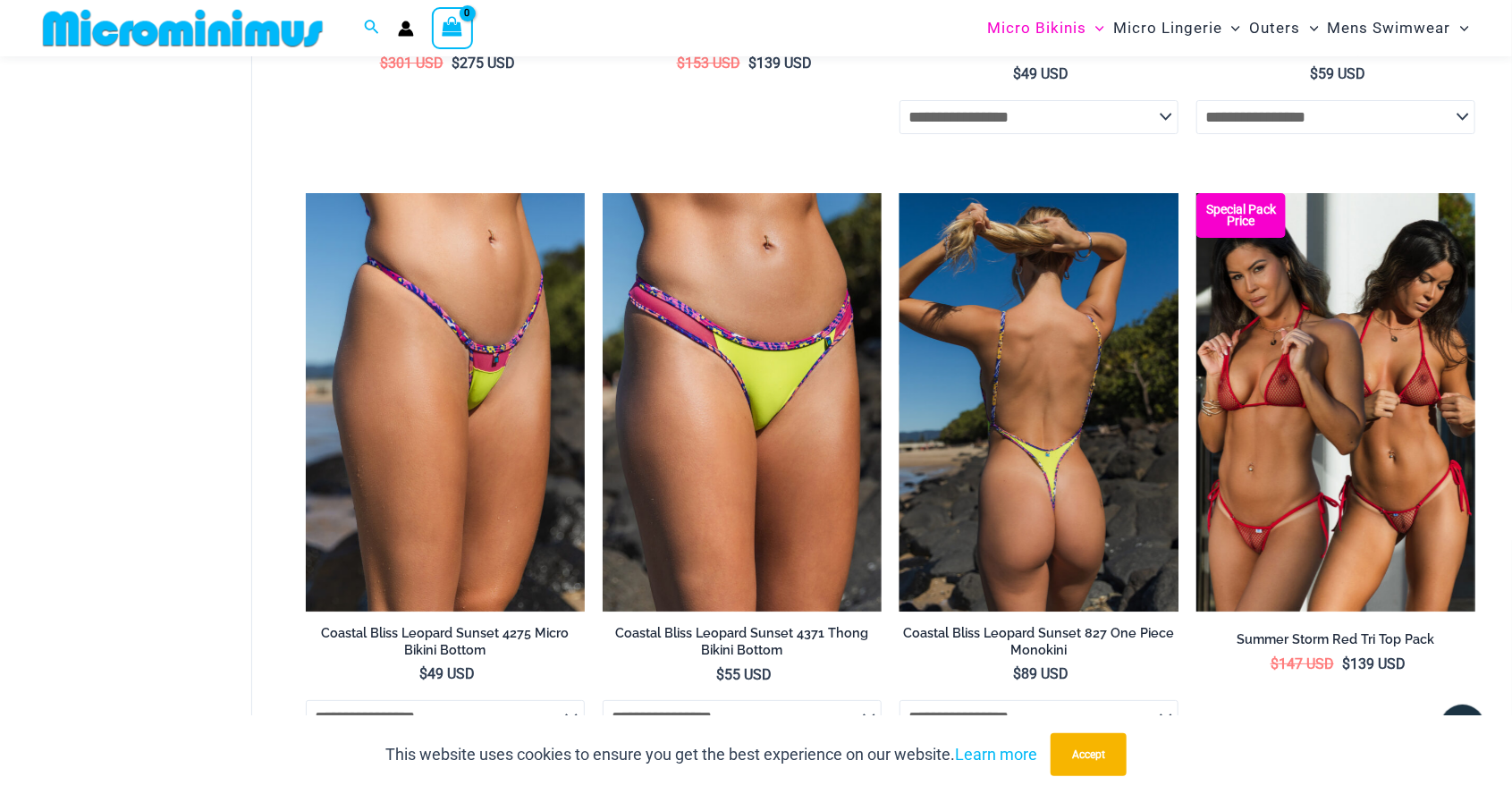
click at [1127, 449] on img at bounding box center [1039, 403] width 279 height 419
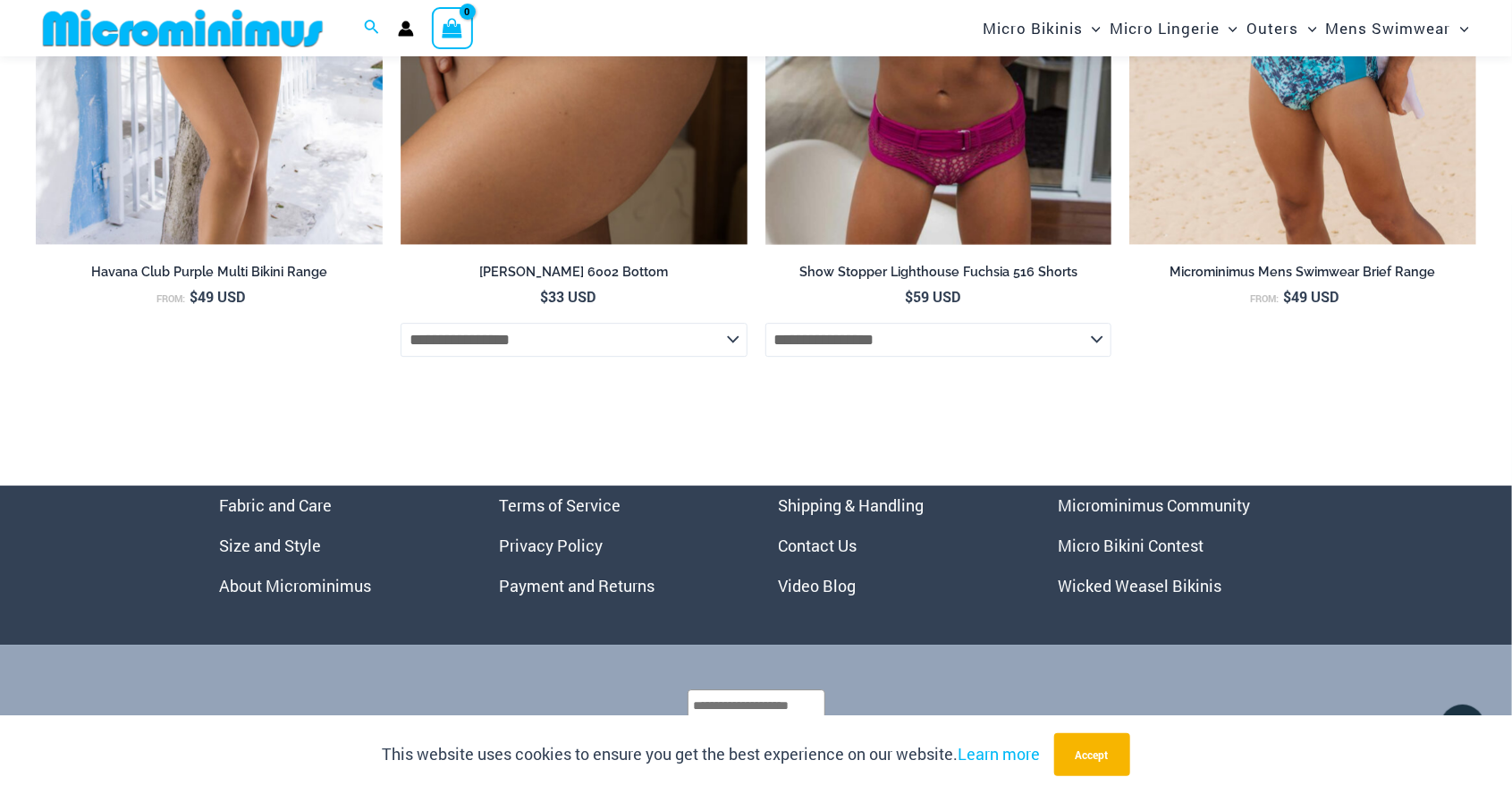
scroll to position [6156, 0]
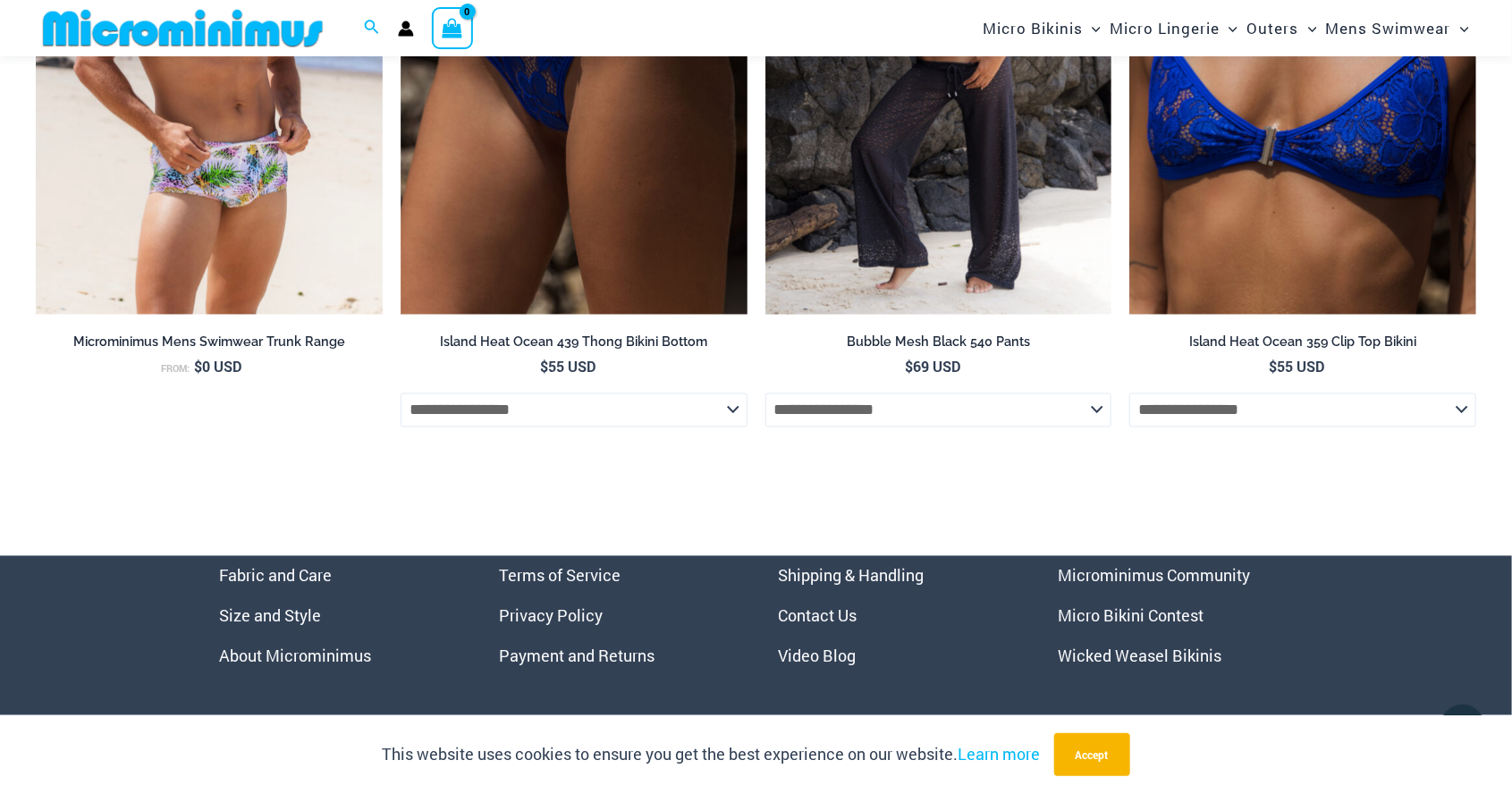
scroll to position [5012, 0]
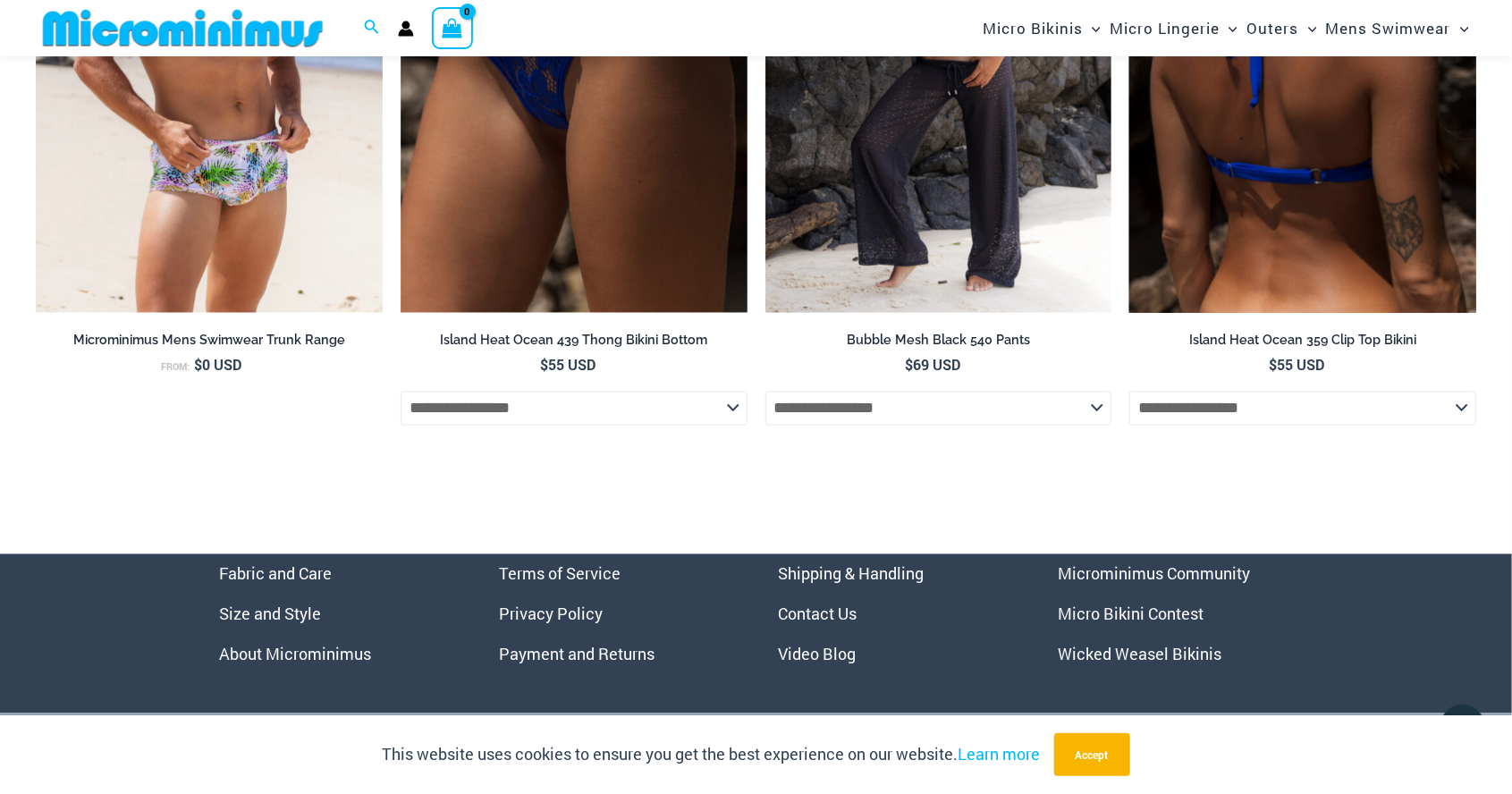
click at [1380, 208] on img at bounding box center [1303, 54] width 347 height 521
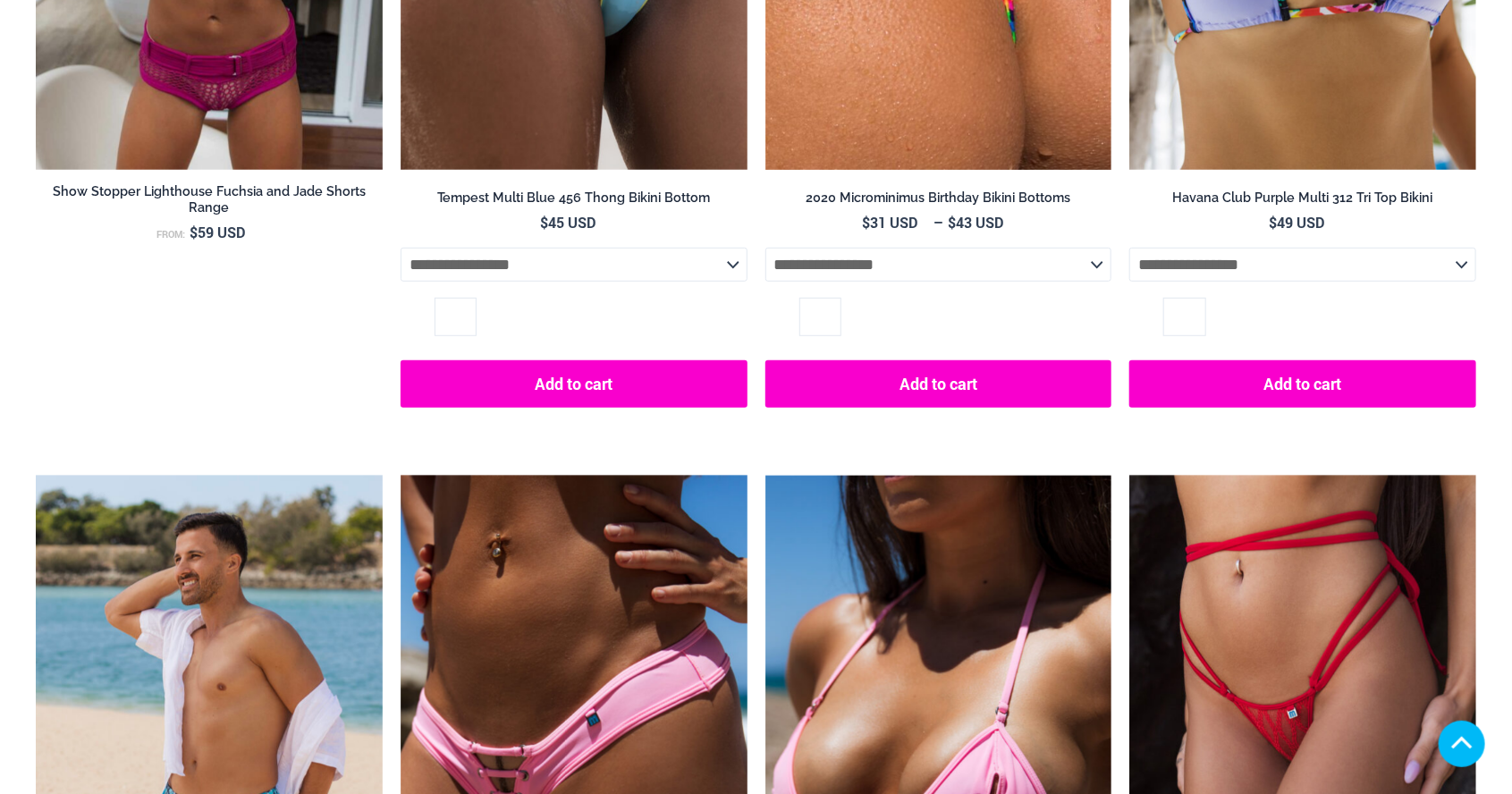
scroll to position [3790, 0]
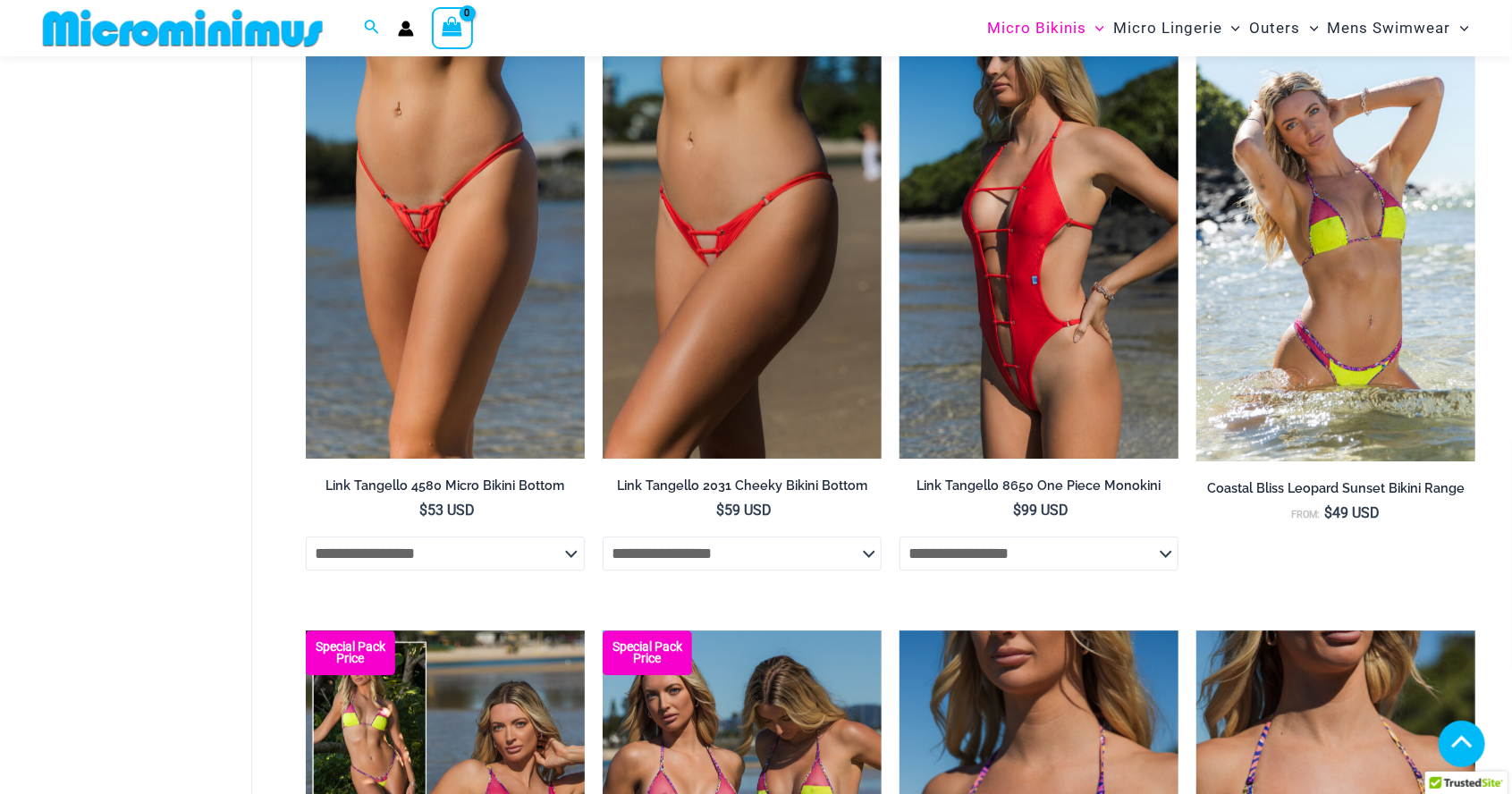
scroll to position [3330, 0]
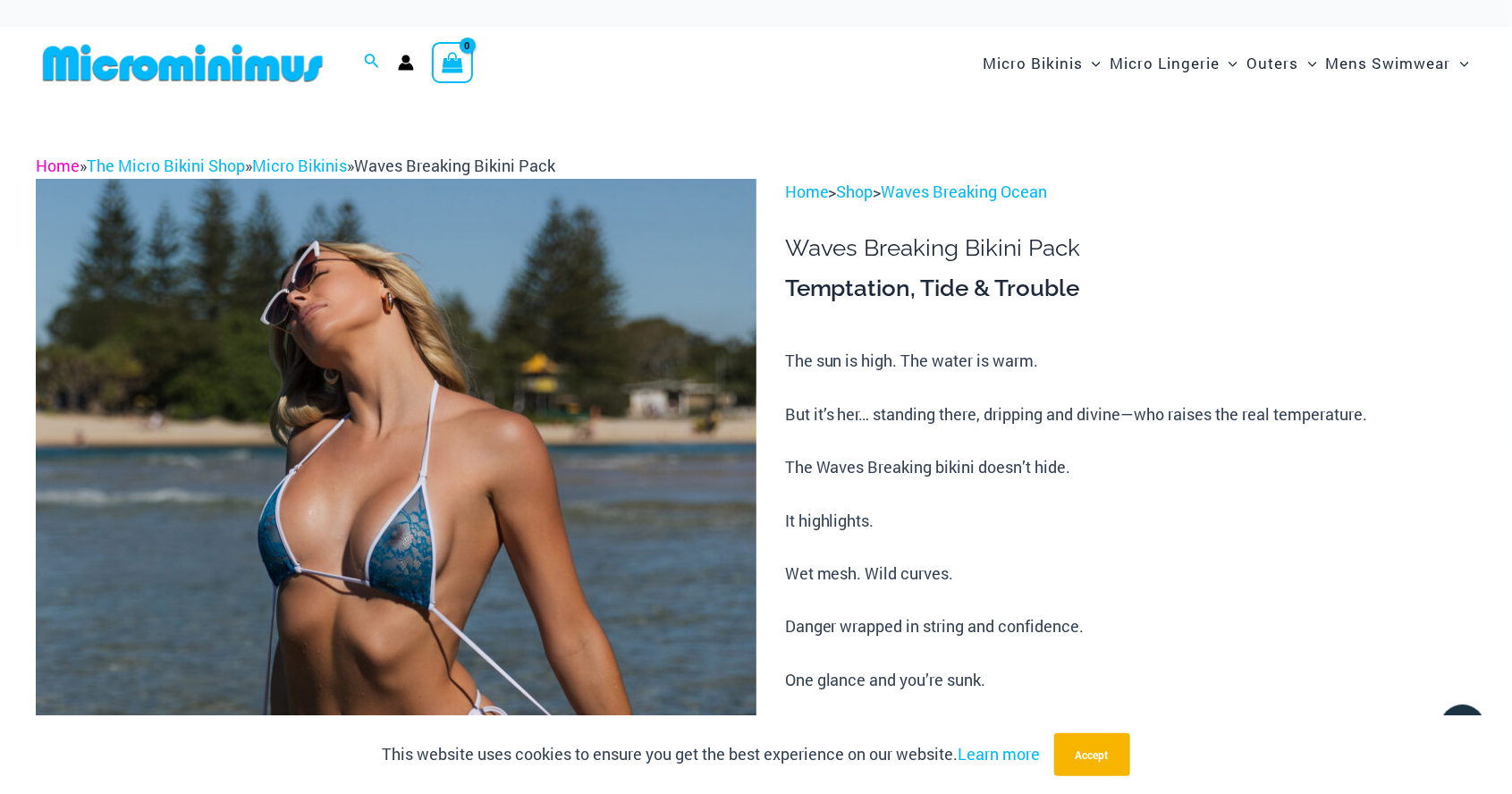
click at [52, 168] on link "Home" at bounding box center [58, 165] width 43 height 22
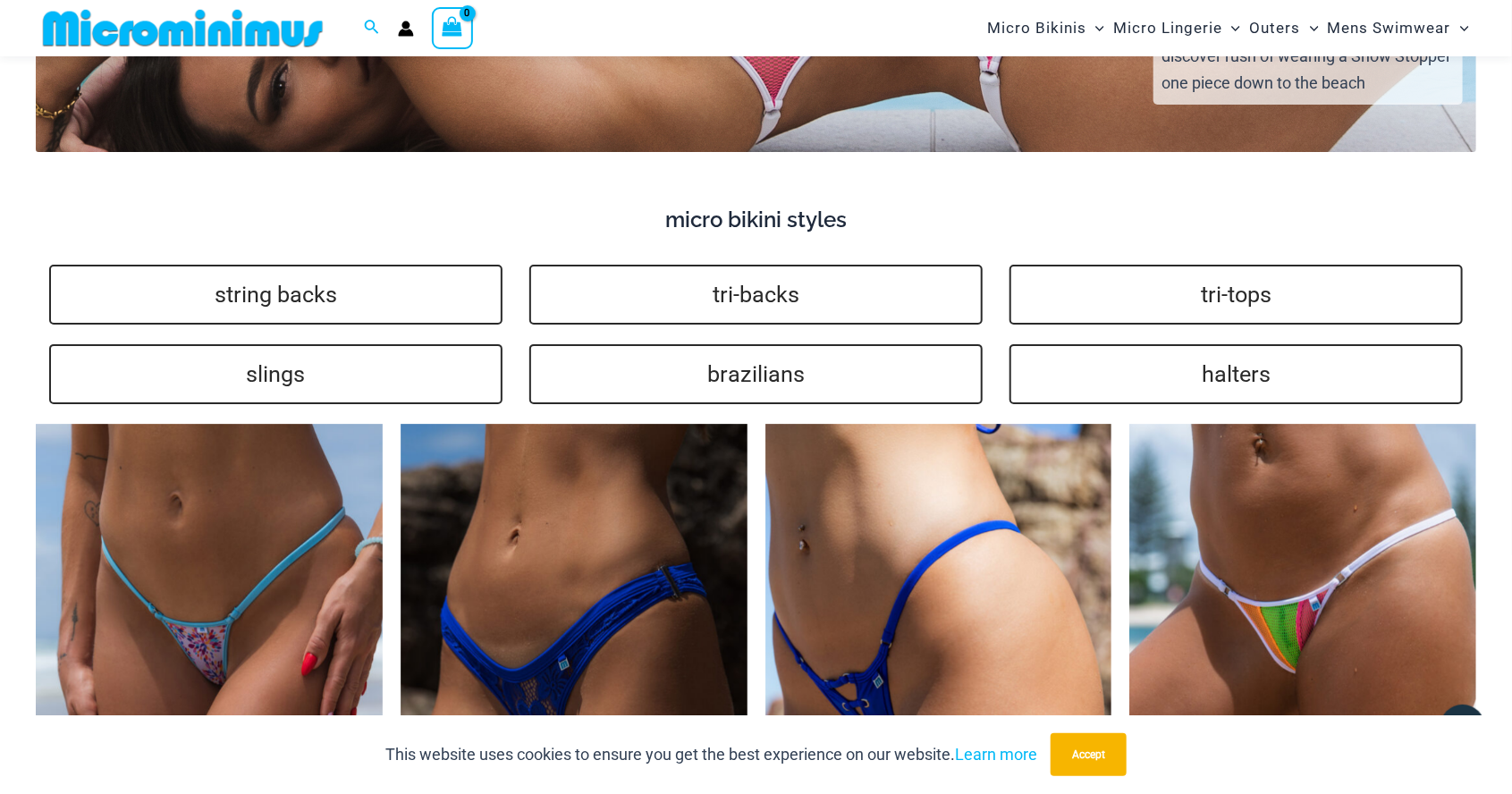
scroll to position [3539, 0]
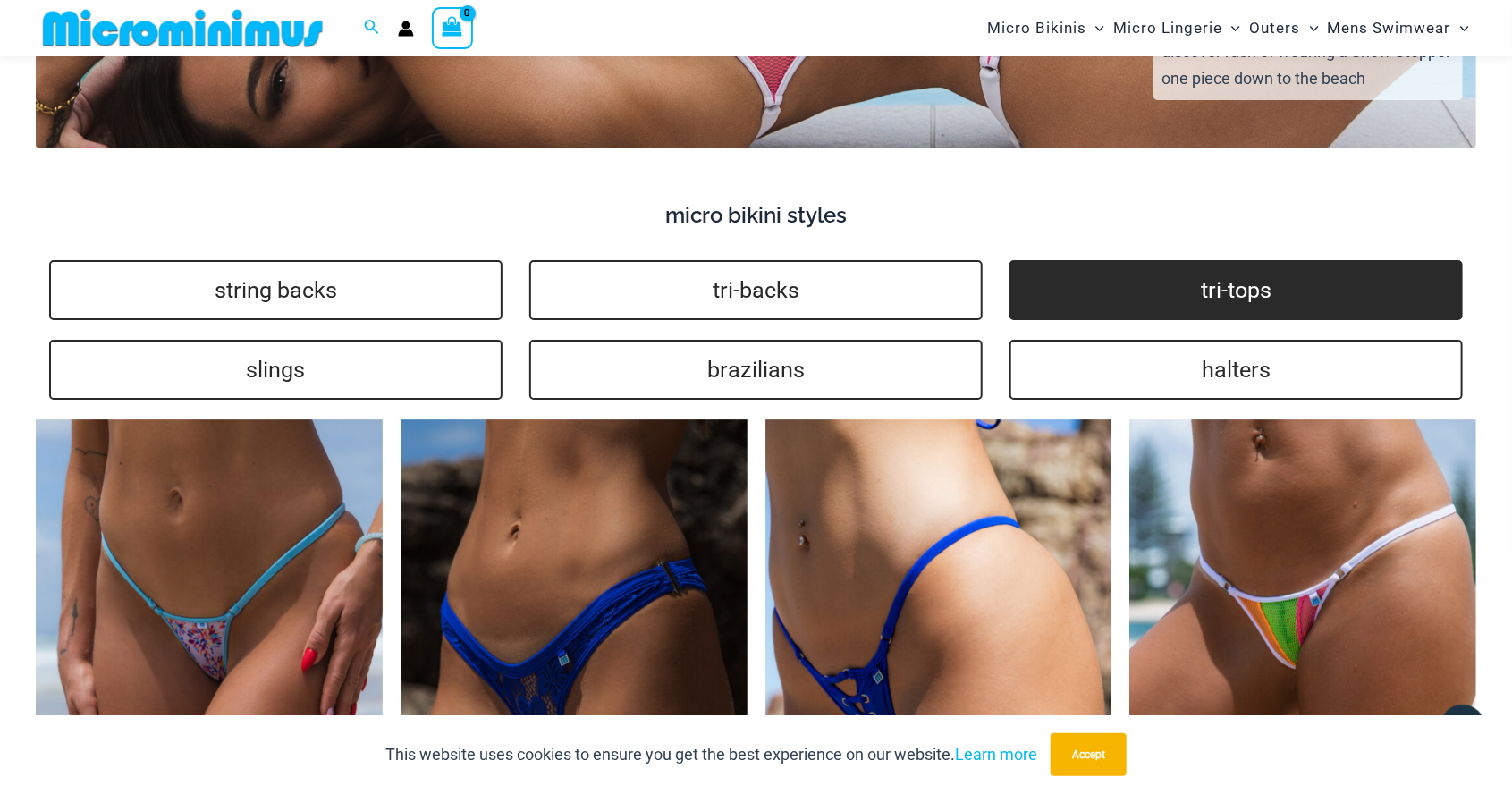
click at [1295, 285] on link "tri-tops" at bounding box center [1236, 290] width 453 height 60
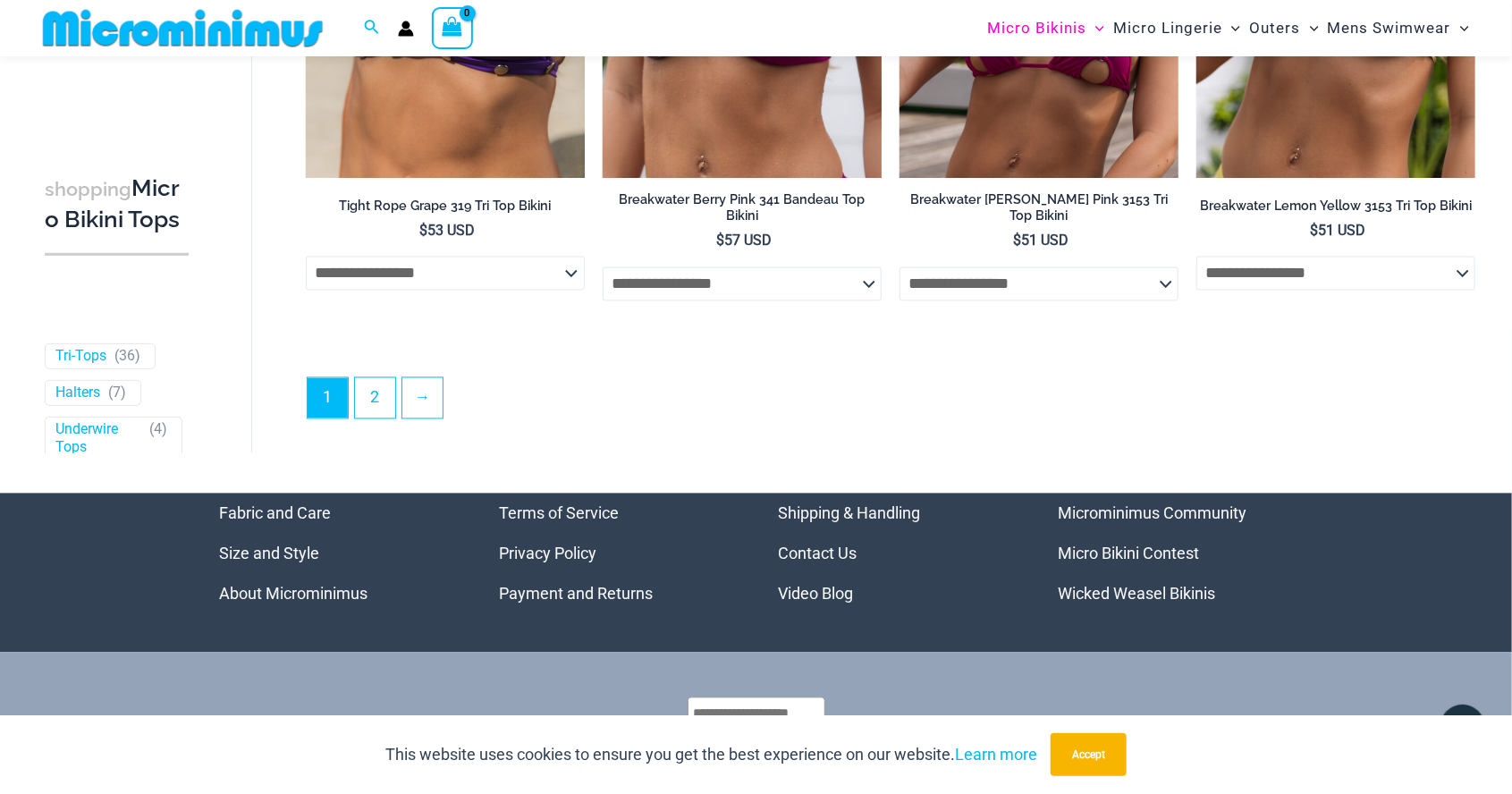
scroll to position [5143, 0]
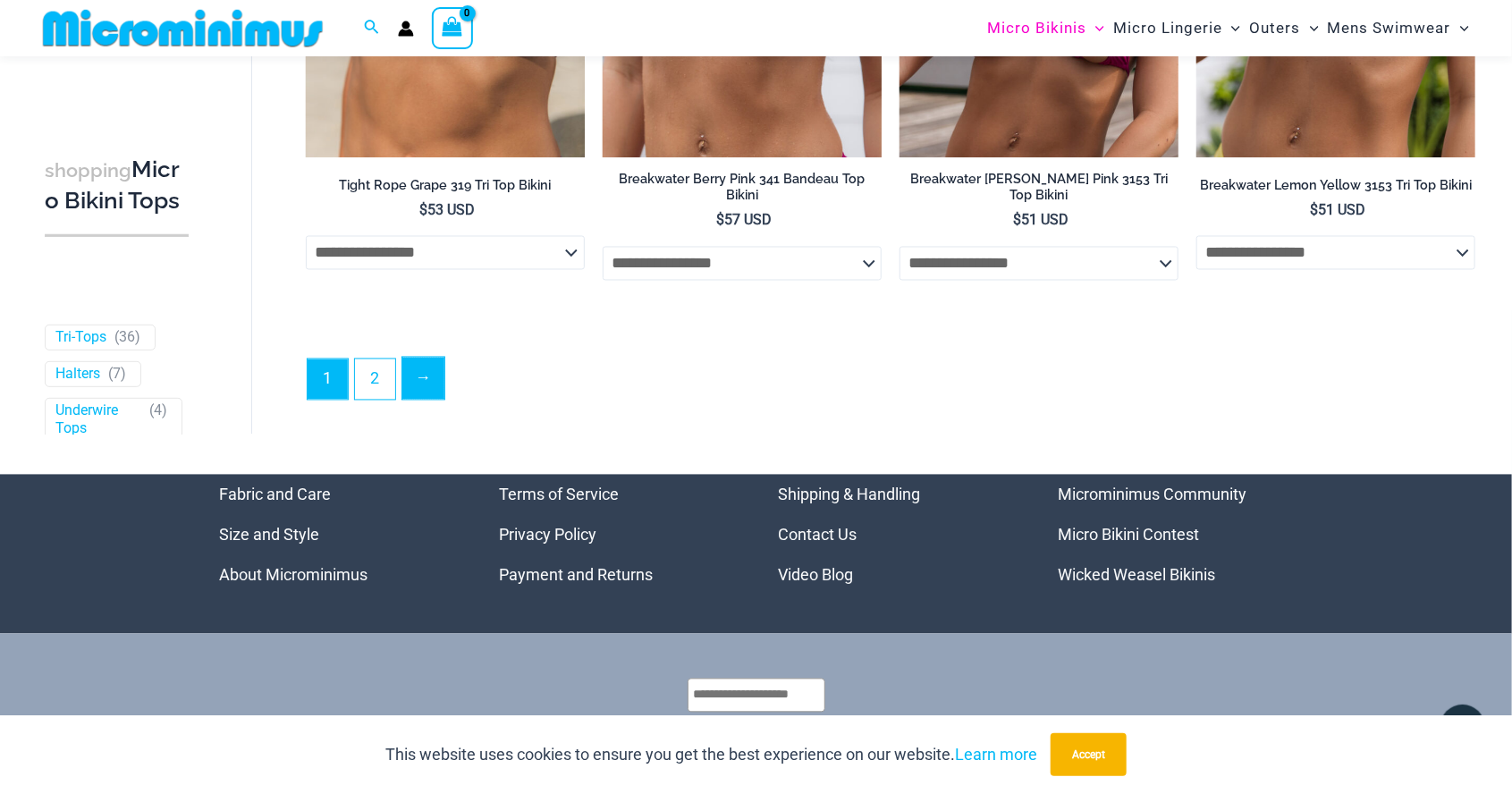
click at [423, 381] on link "→" at bounding box center [423, 378] width 42 height 42
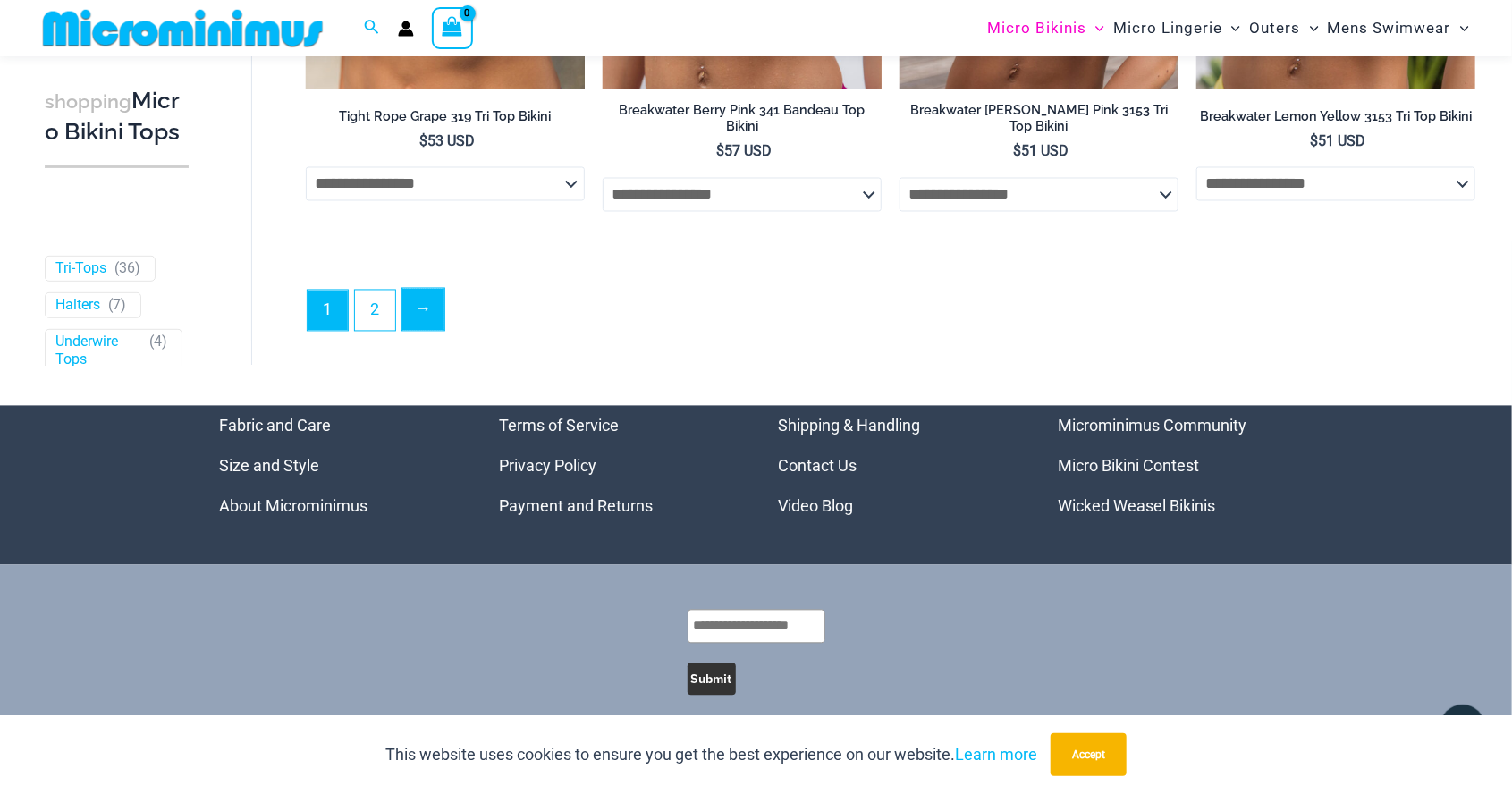
scroll to position [5222, 0]
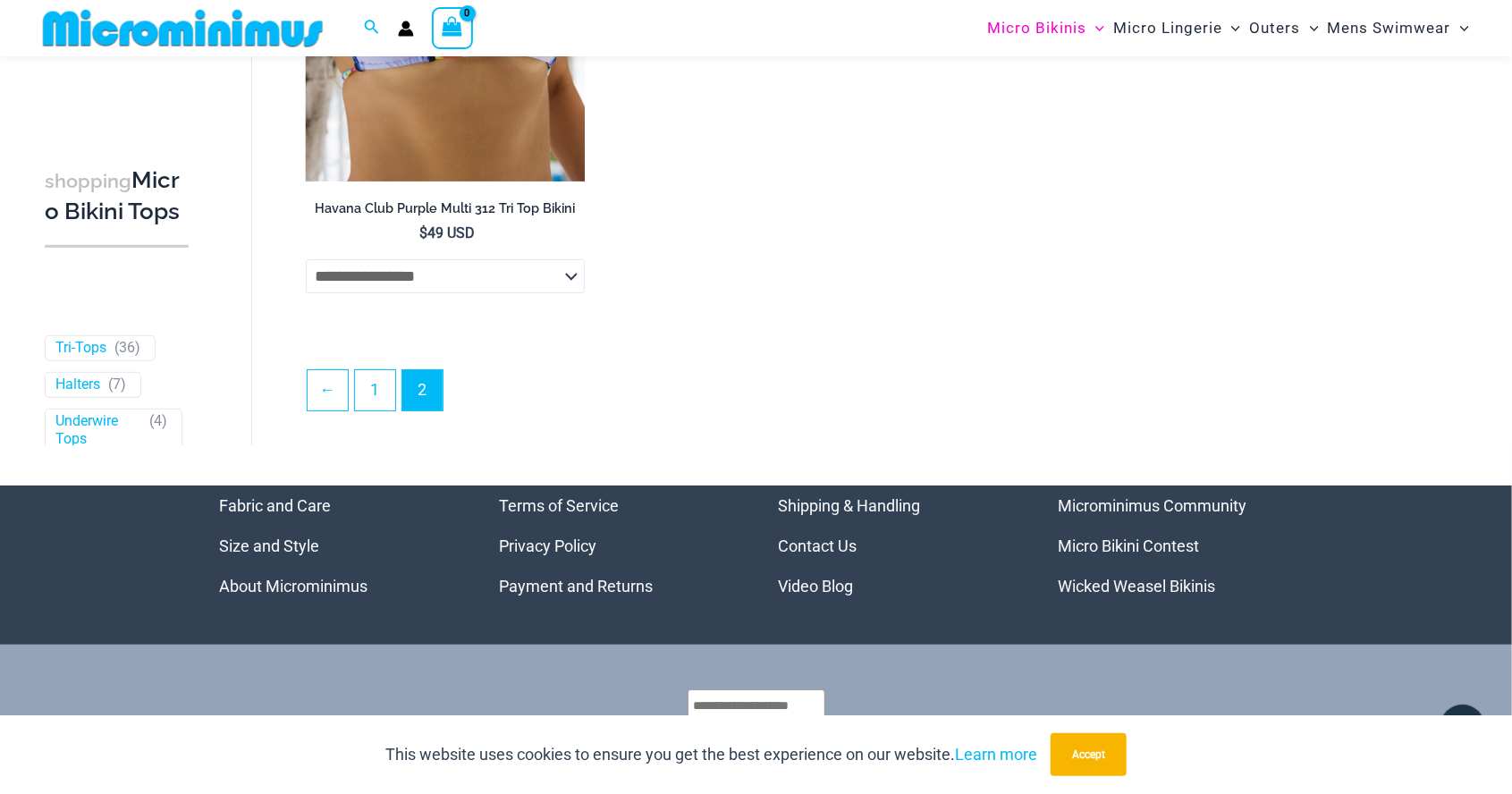
scroll to position [3413, 0]
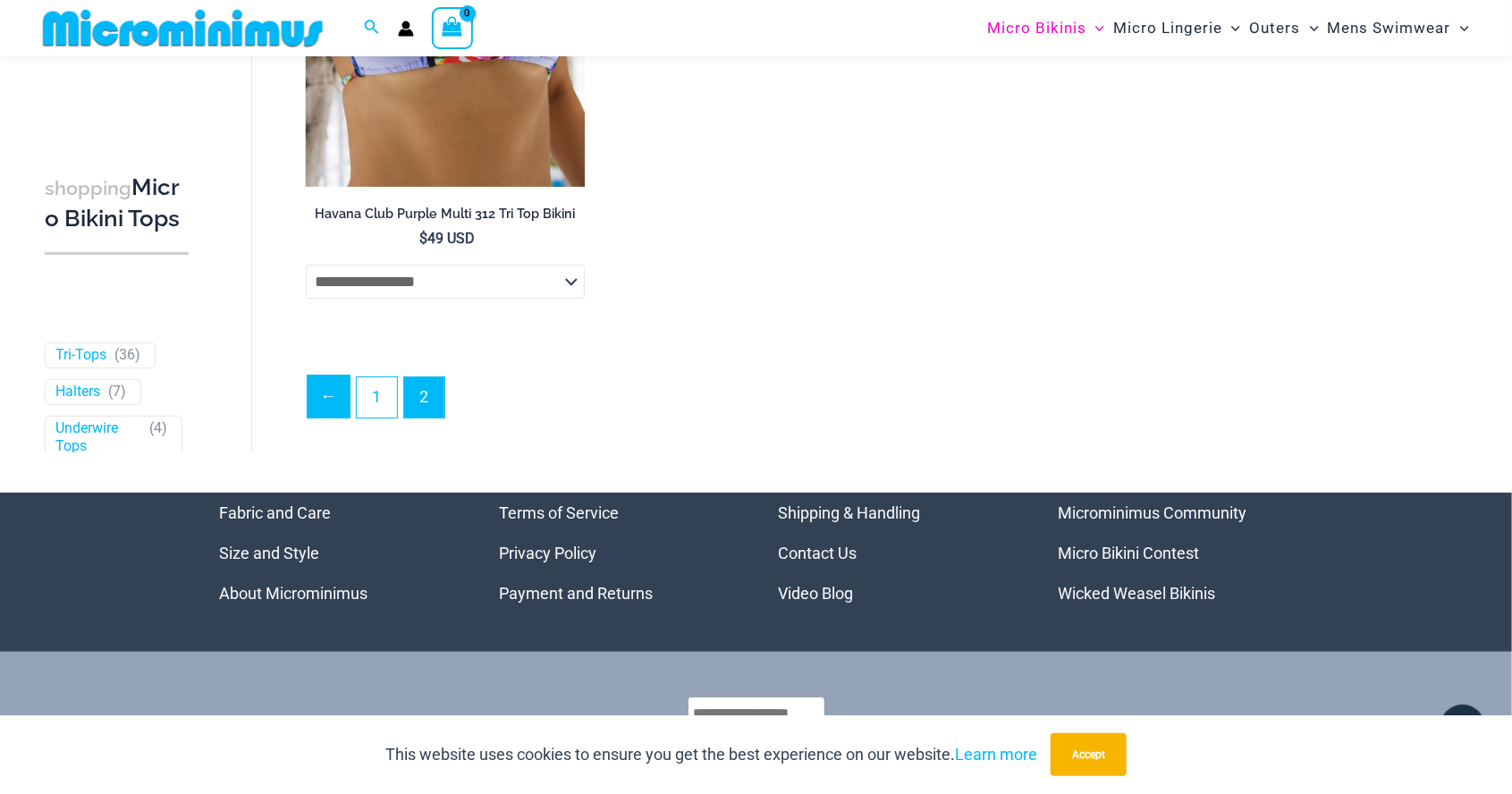
click at [330, 409] on link "←" at bounding box center [328, 396] width 42 height 42
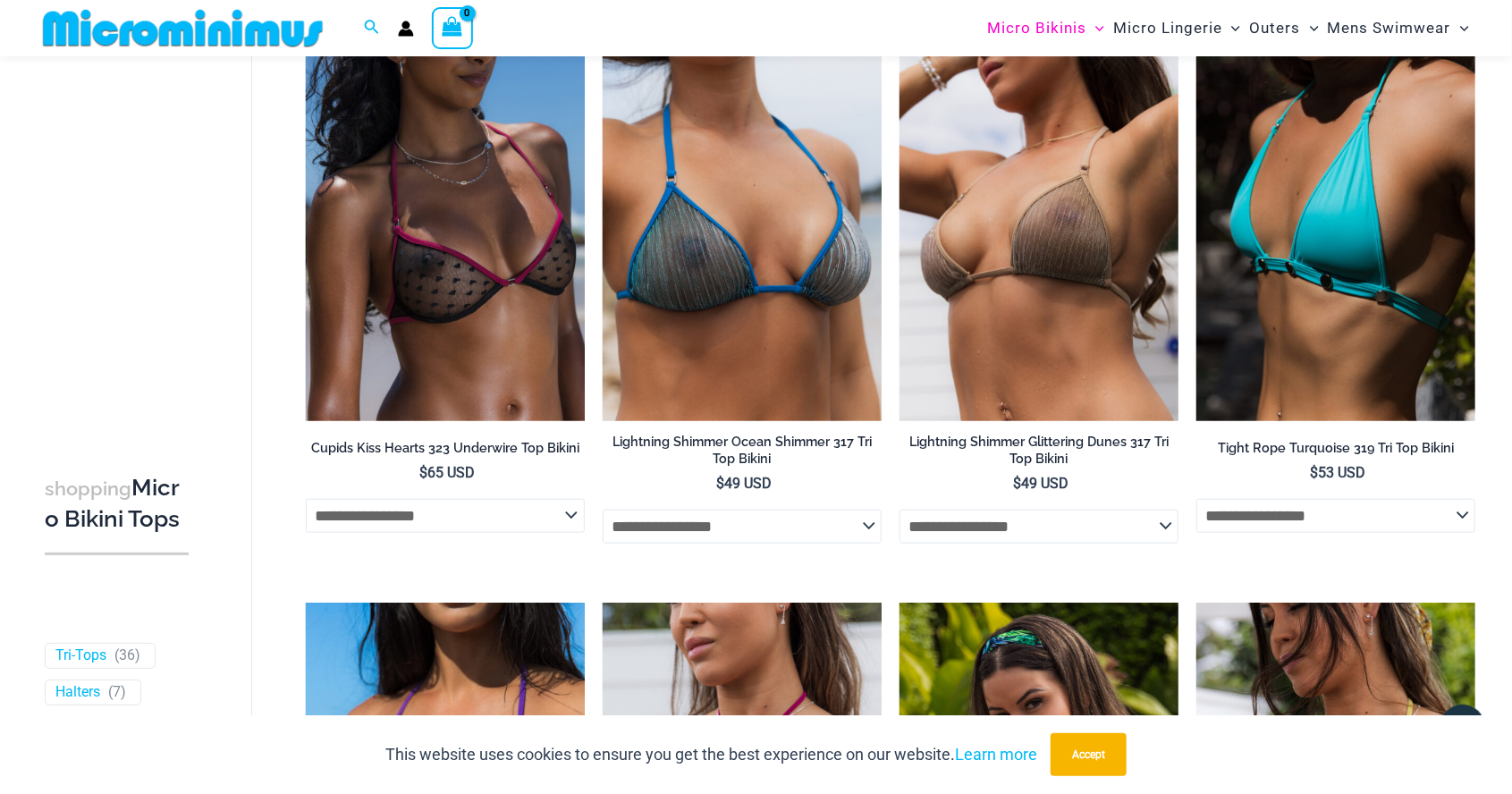
scroll to position [4286, 0]
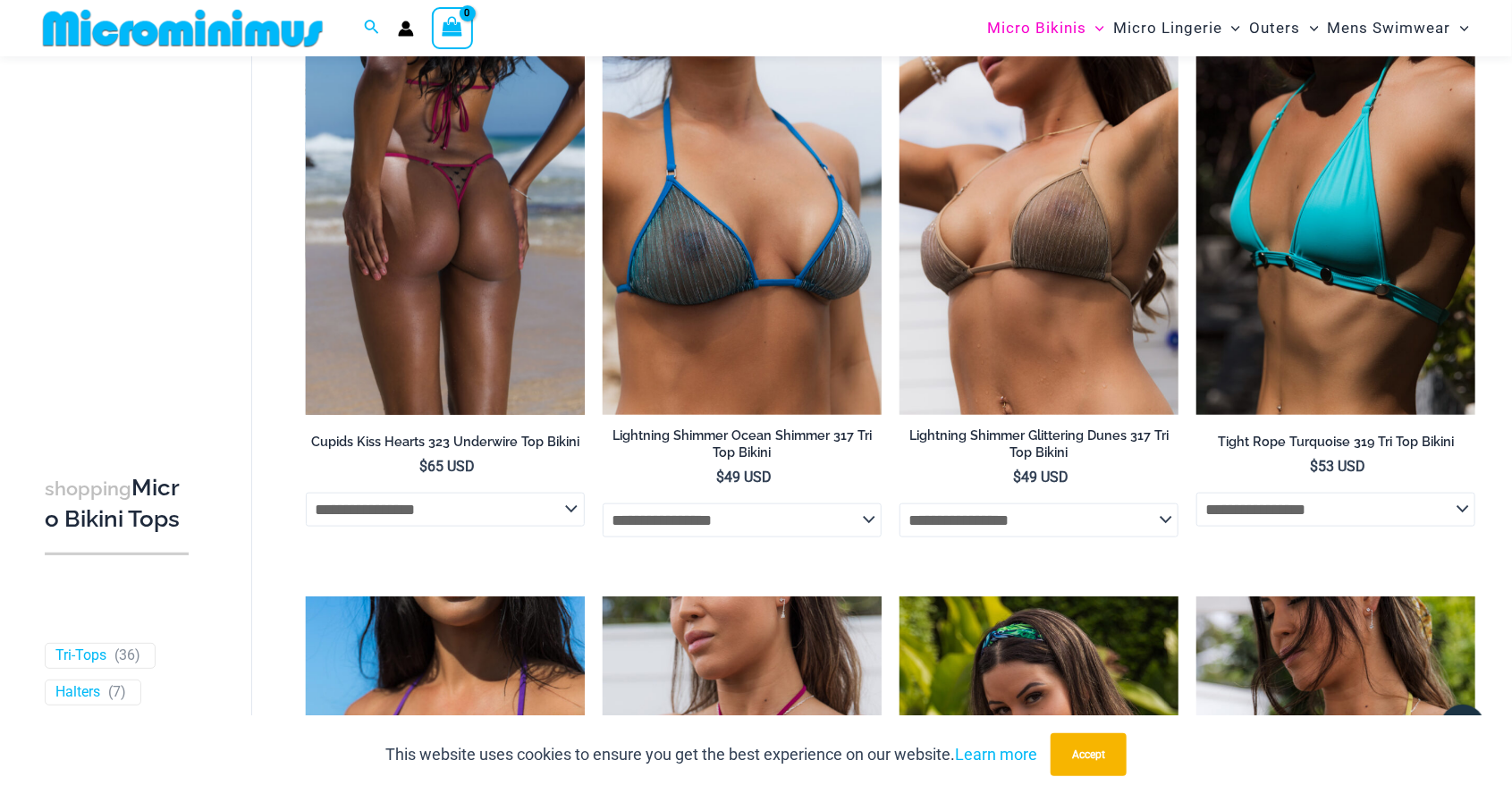
click at [481, 362] on img at bounding box center [445, 206] width 279 height 419
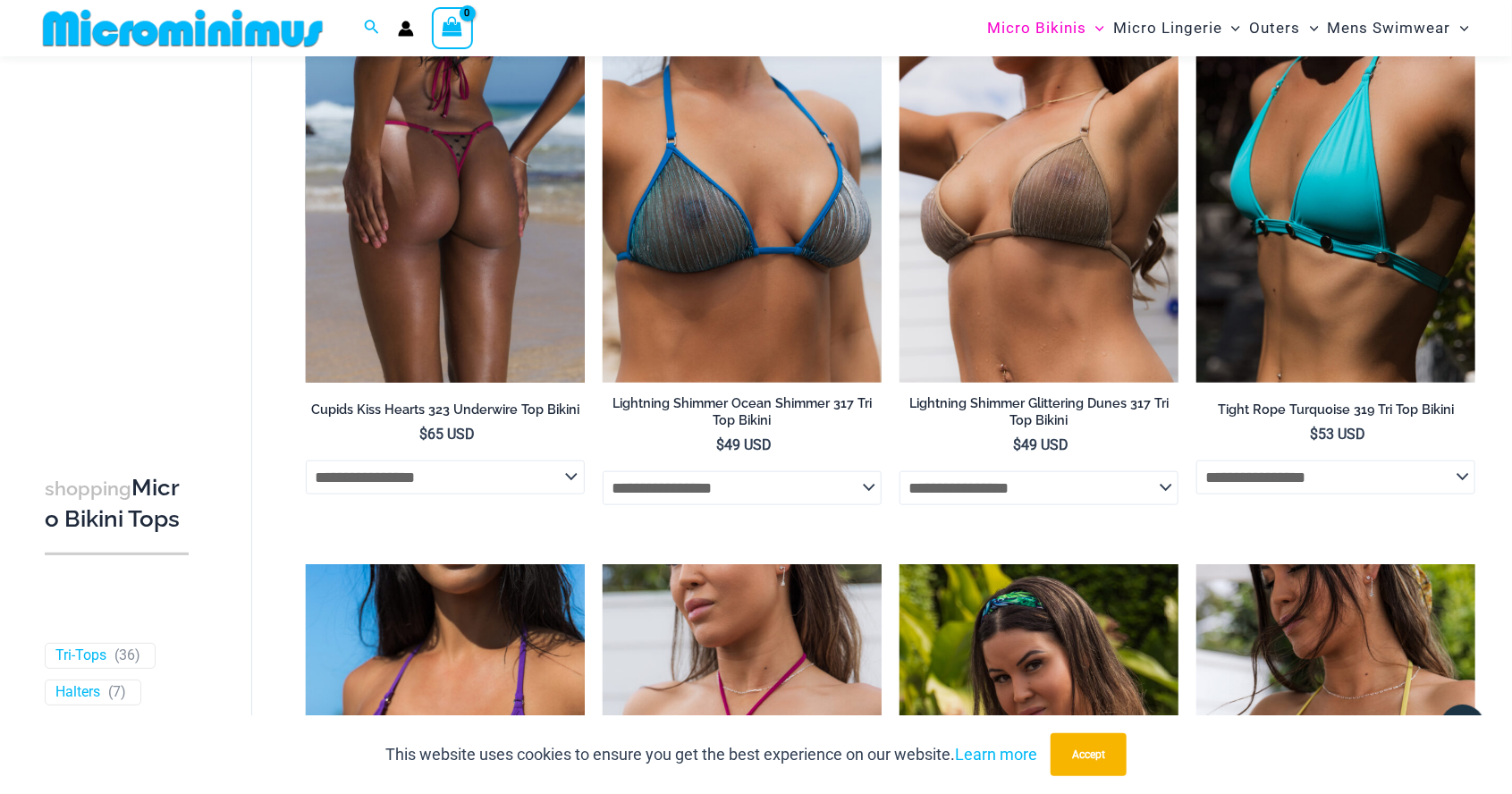
scroll to position [4354, 0]
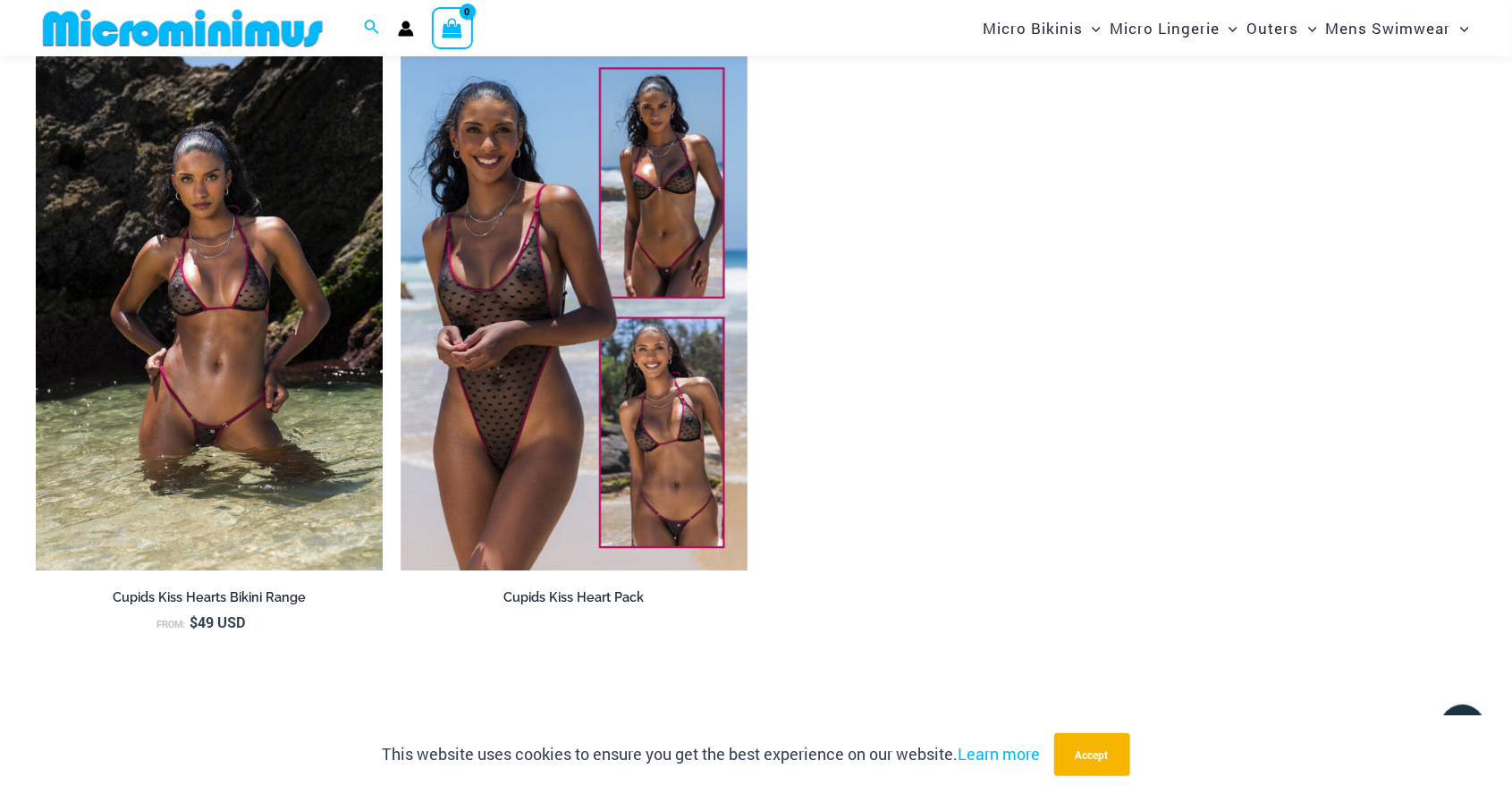
scroll to position [1994, 0]
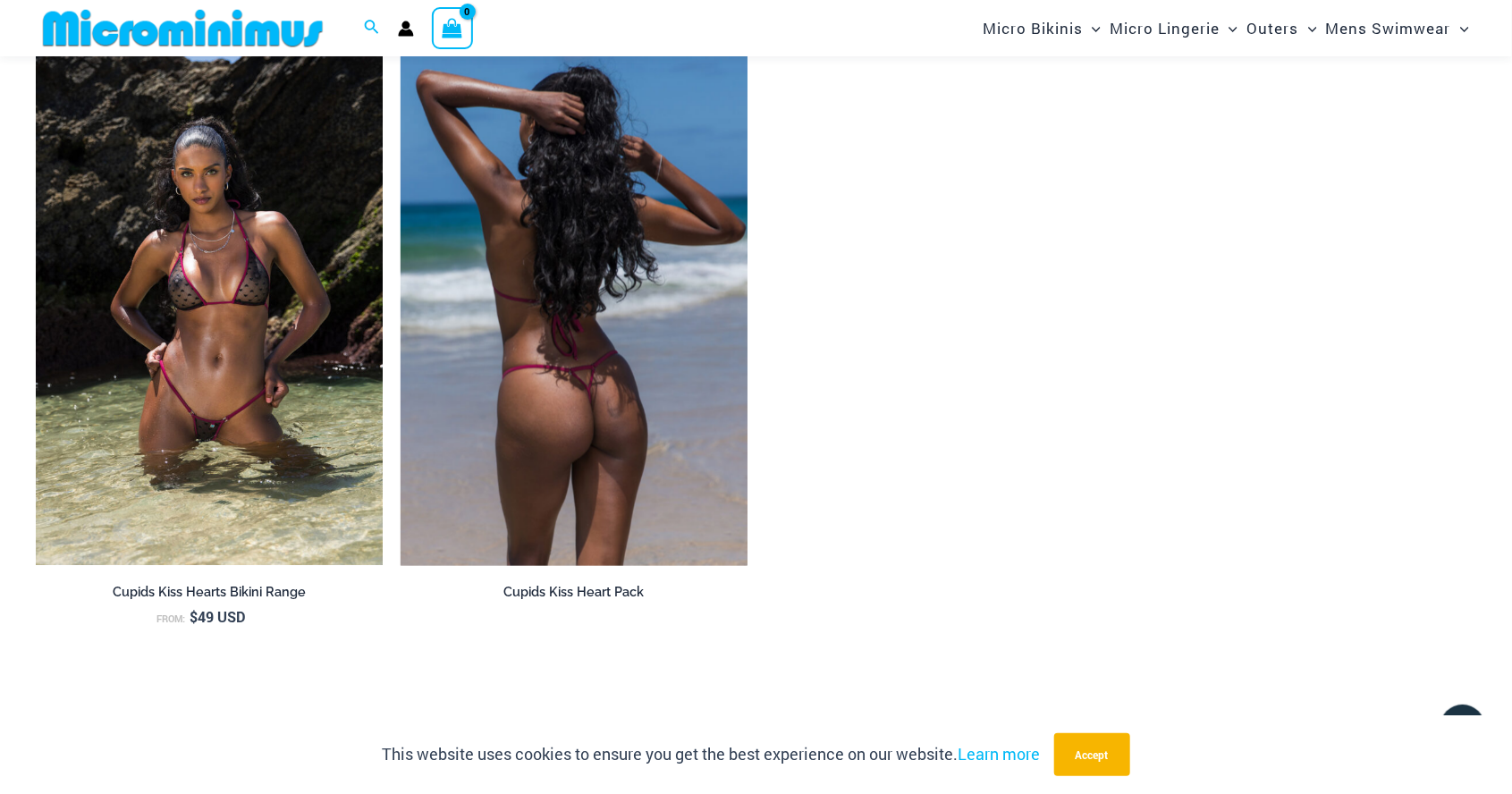
click at [527, 413] on img at bounding box center [574, 305] width 347 height 521
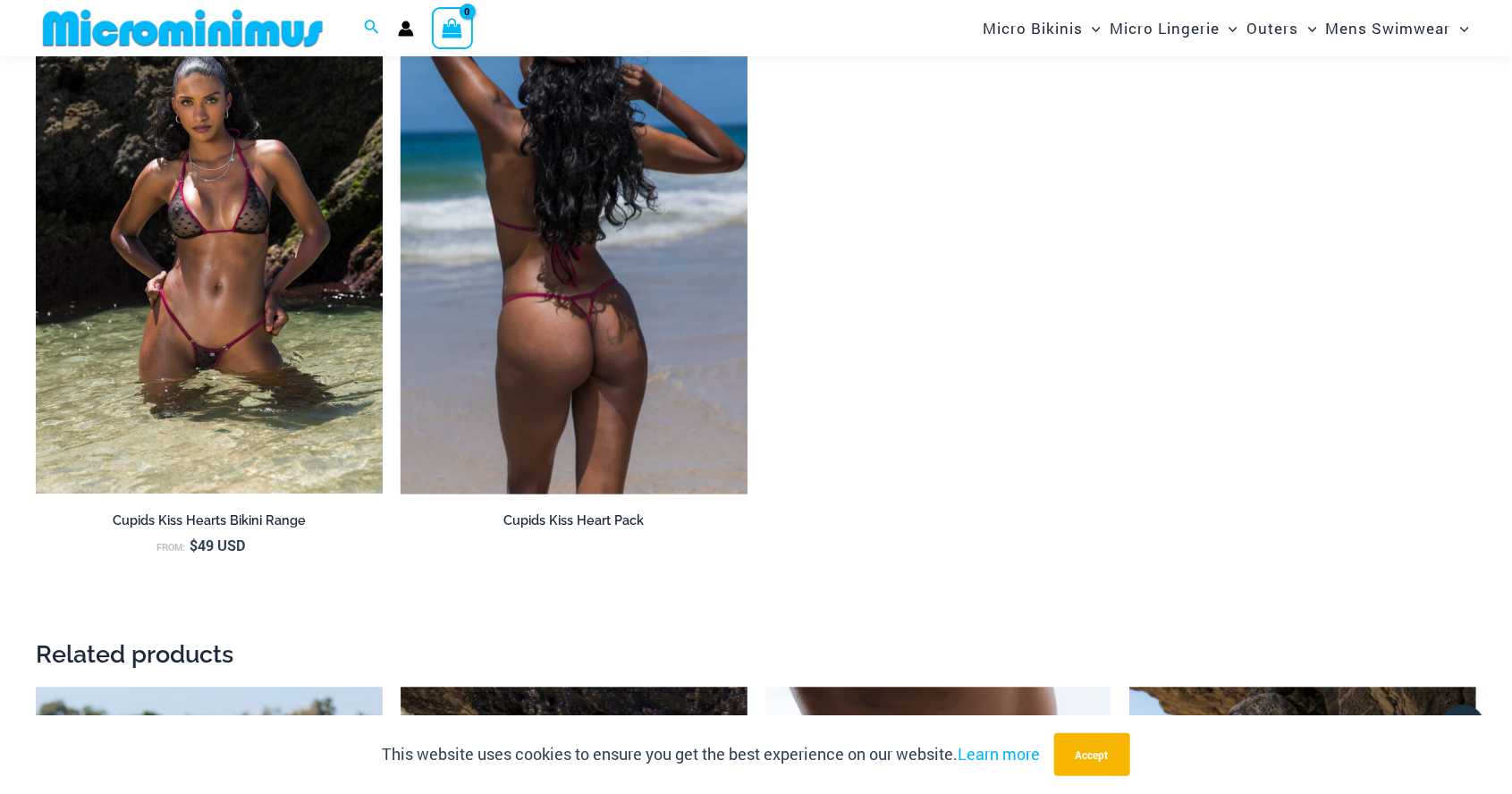
scroll to position [2080, 0]
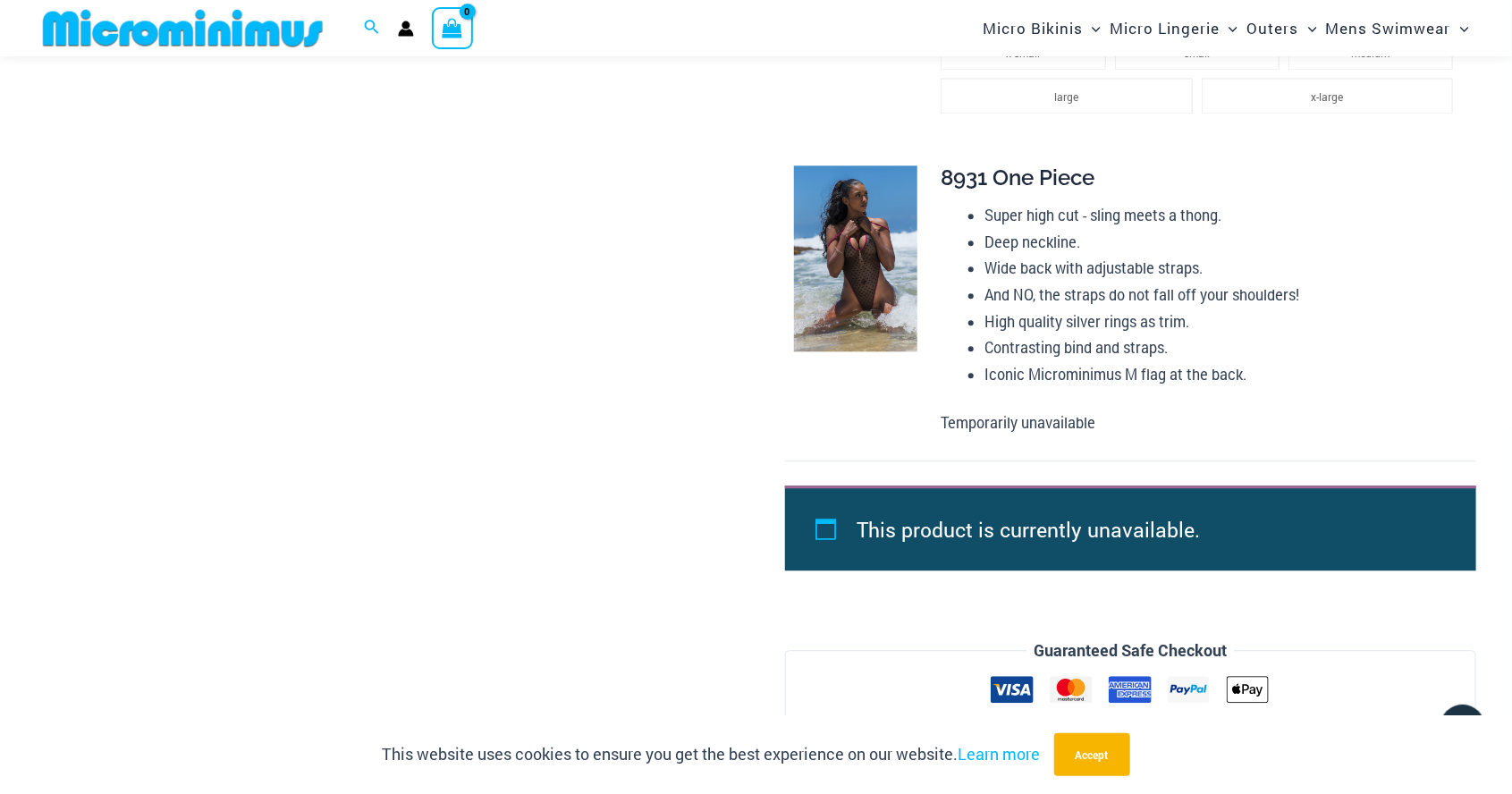
scroll to position [2075, 0]
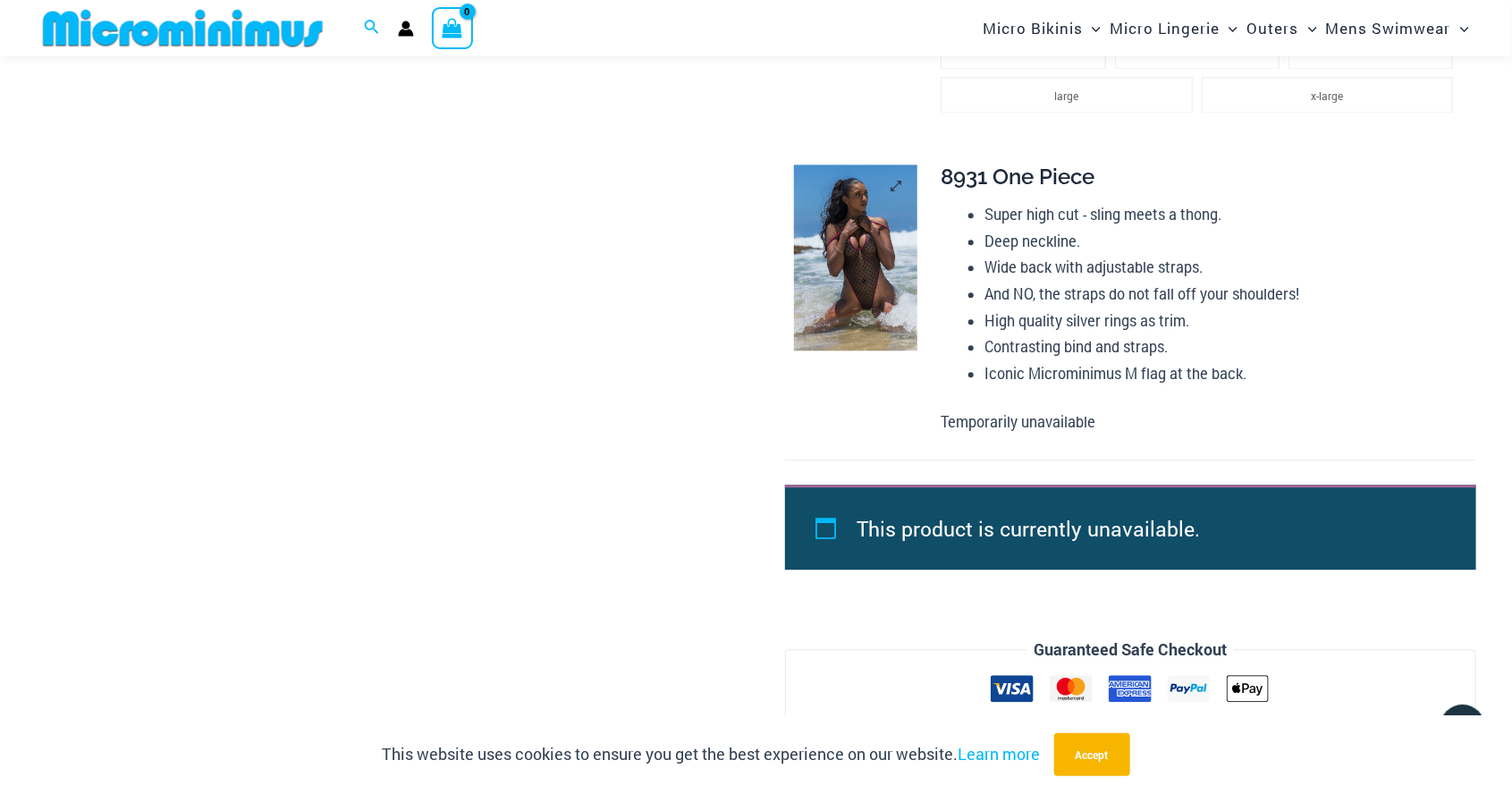
click at [875, 272] on img at bounding box center [855, 256] width 123 height 186
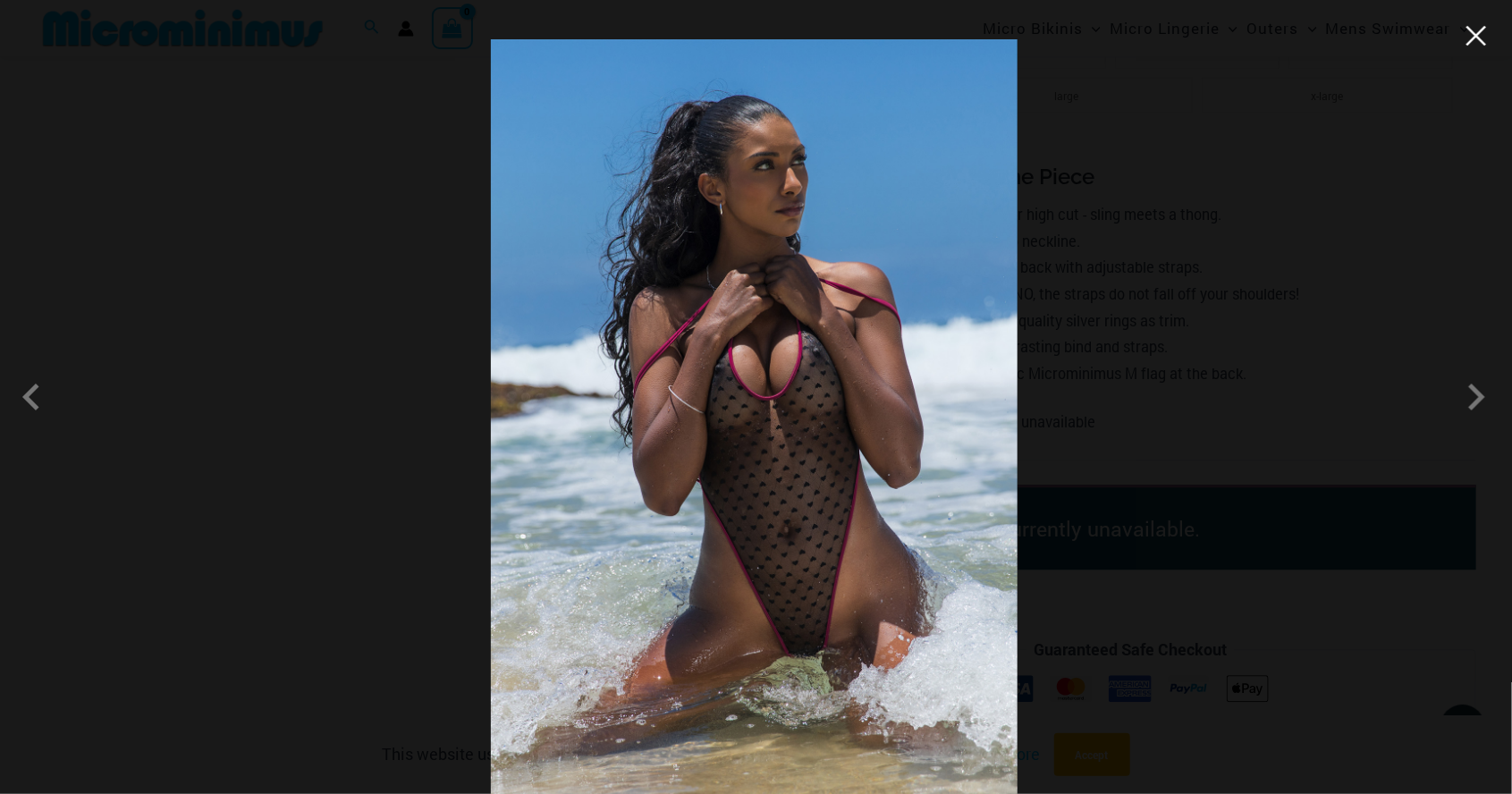
click at [1477, 46] on button "Close" at bounding box center [1475, 36] width 26 height 26
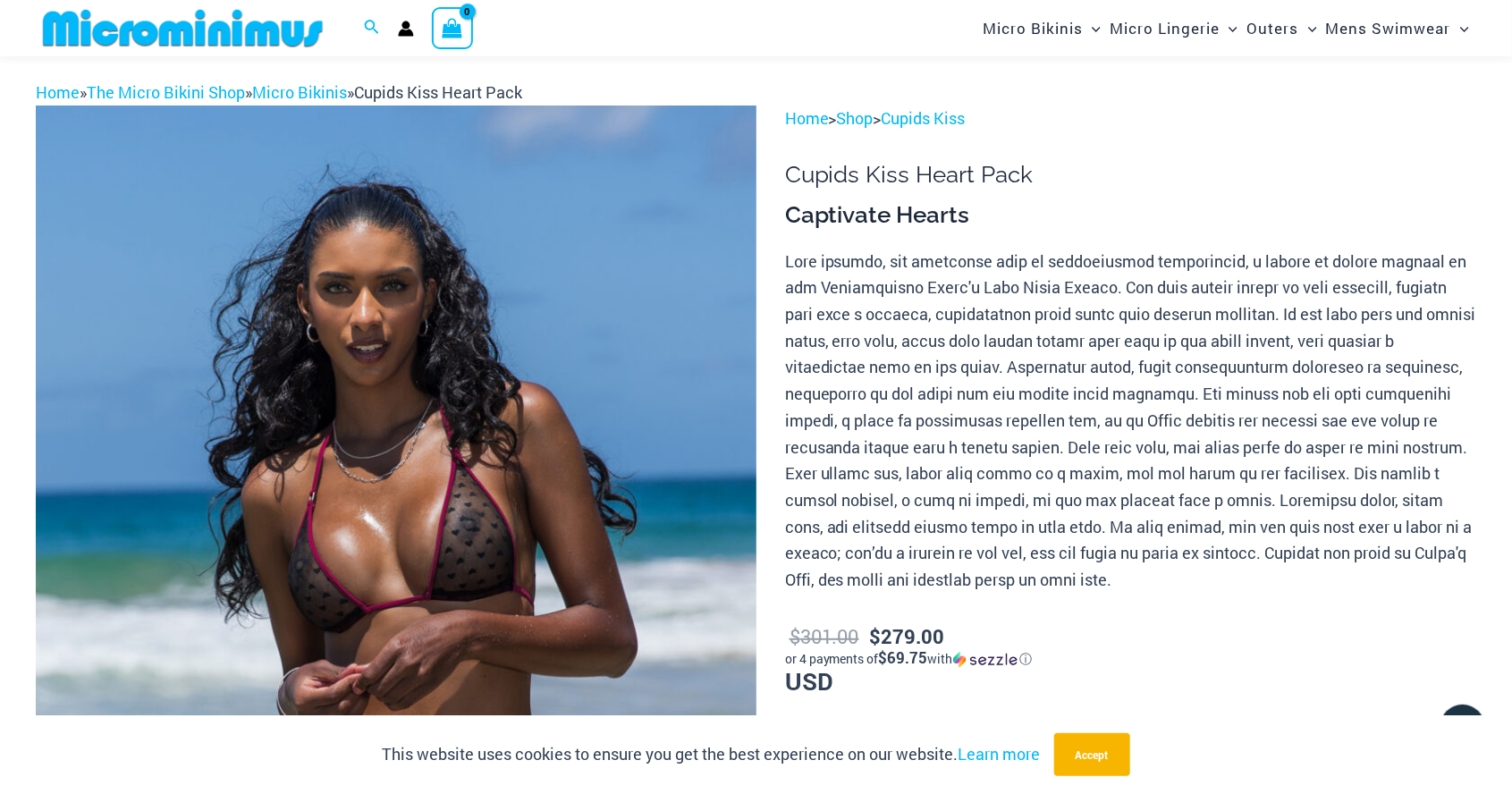
scroll to position [0, 0]
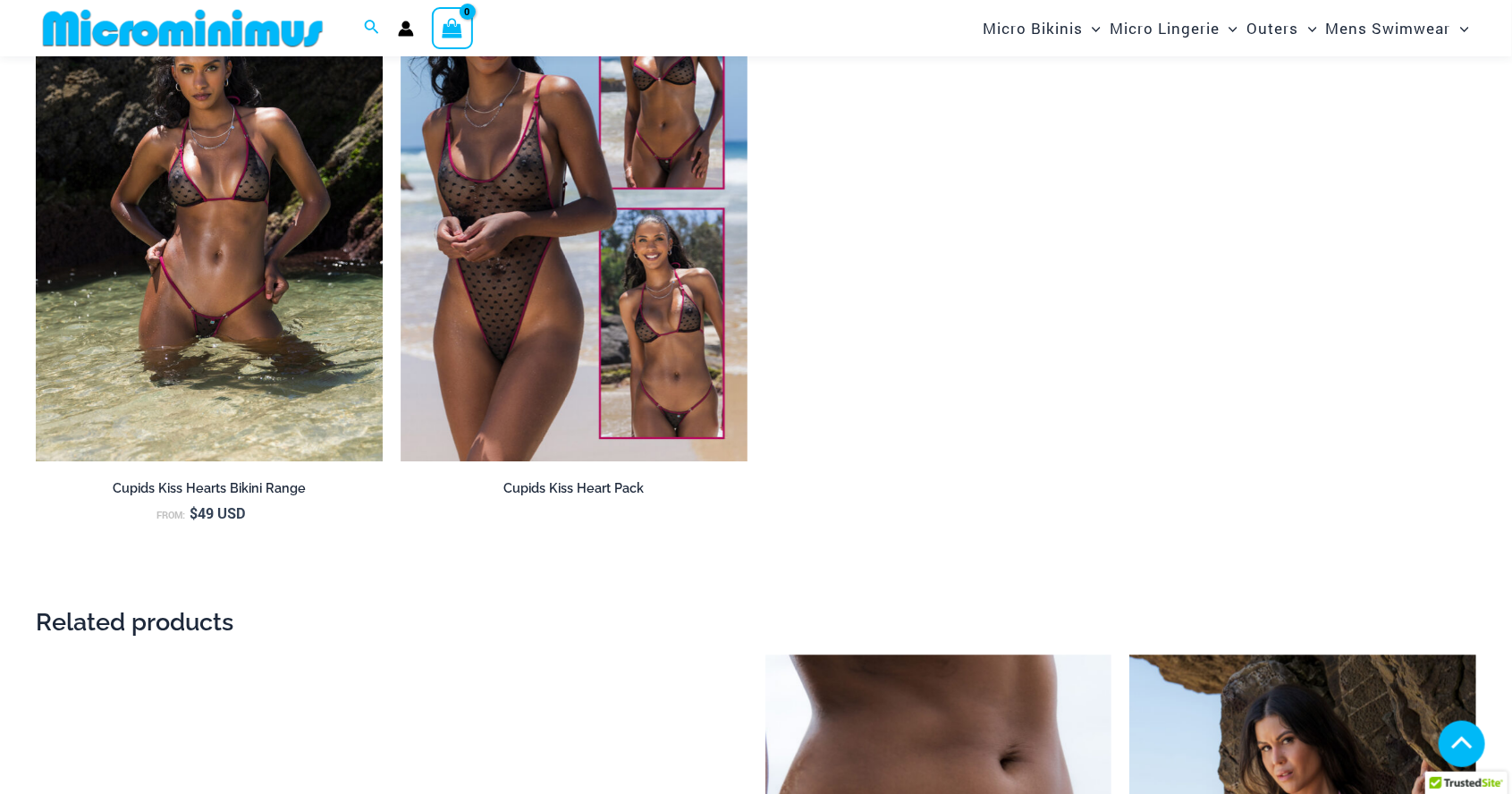
scroll to position [2098, 0]
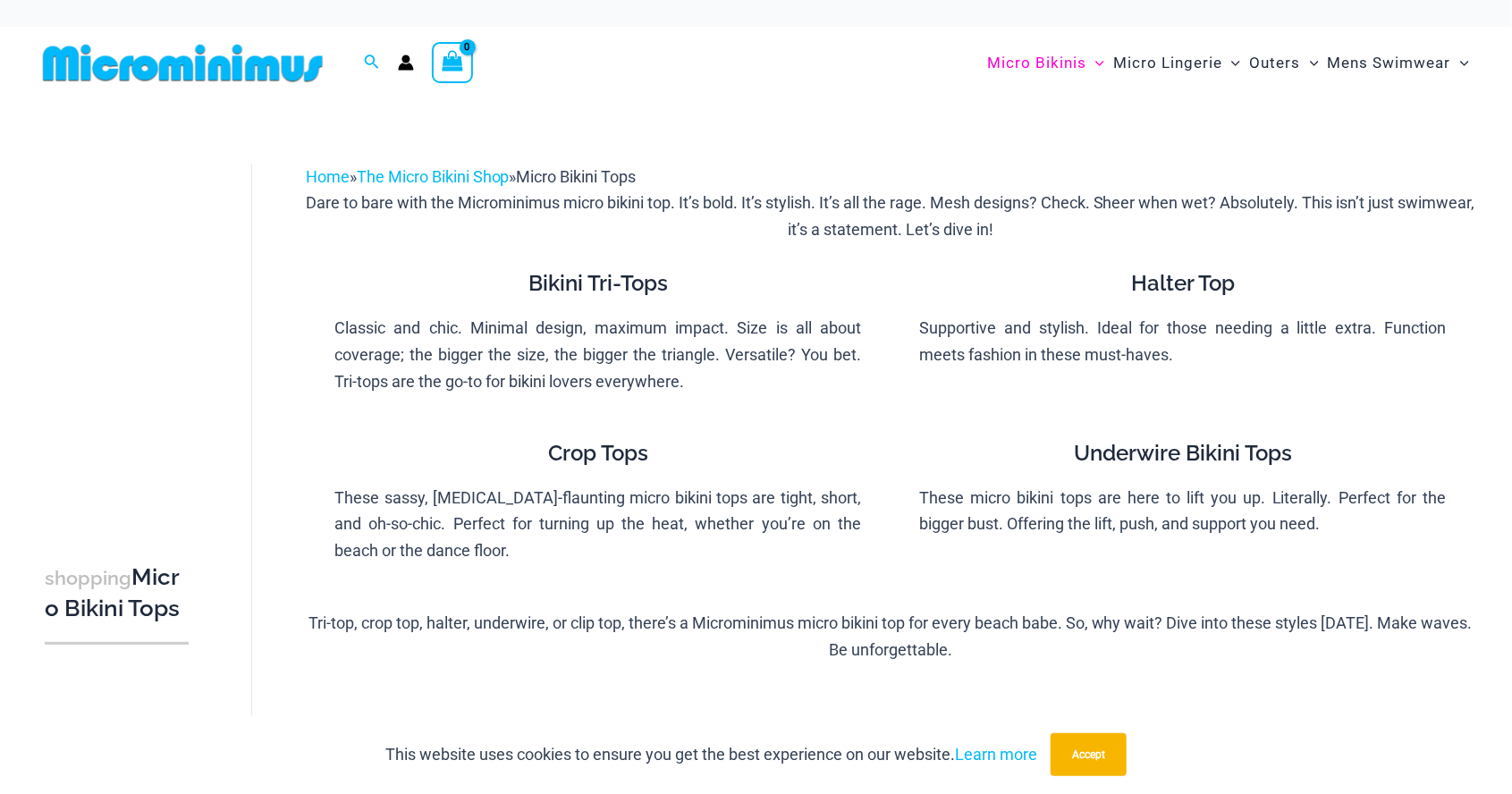
click at [117, 70] on img at bounding box center [183, 63] width 294 height 41
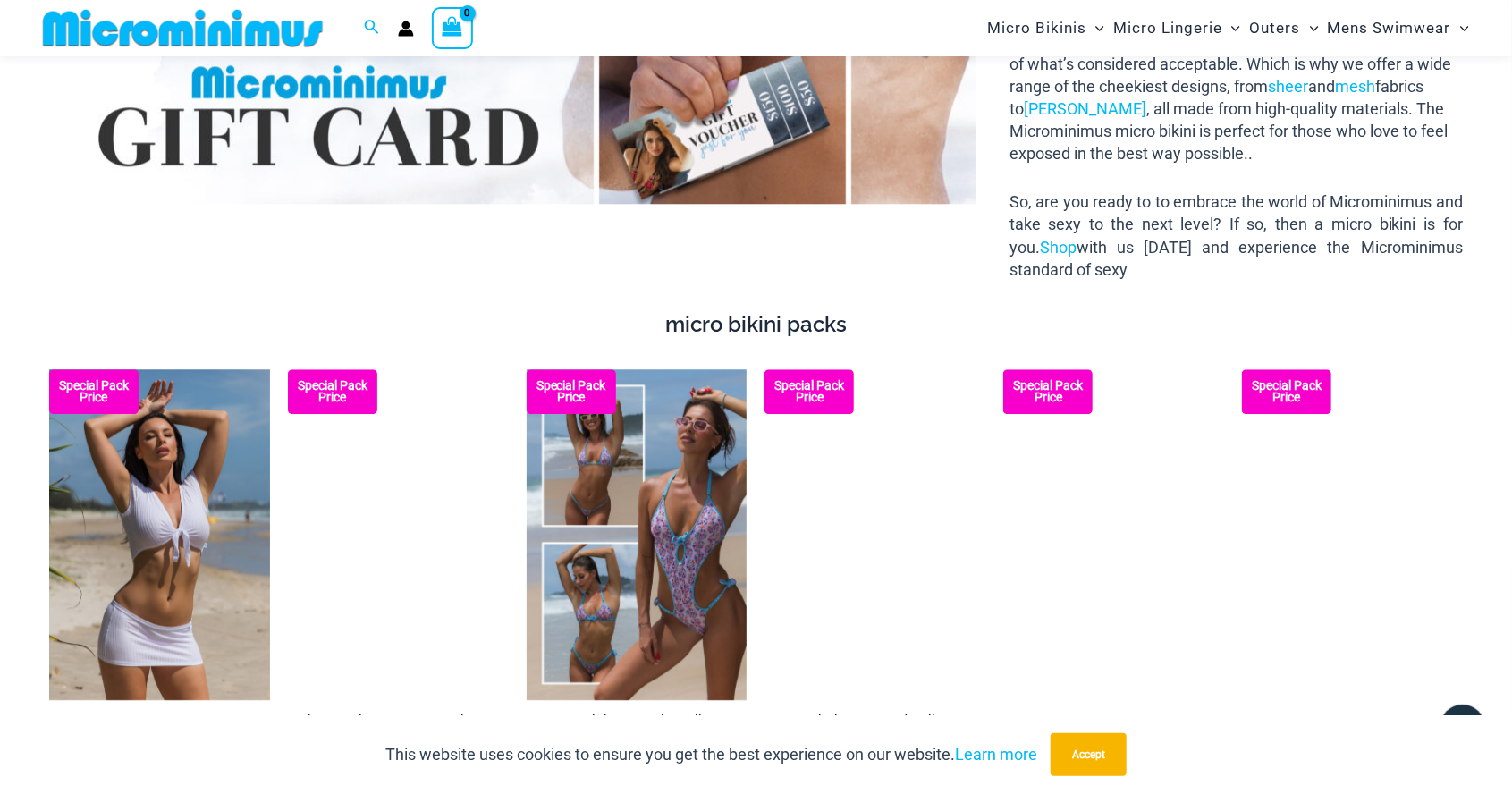
scroll to position [2390, 0]
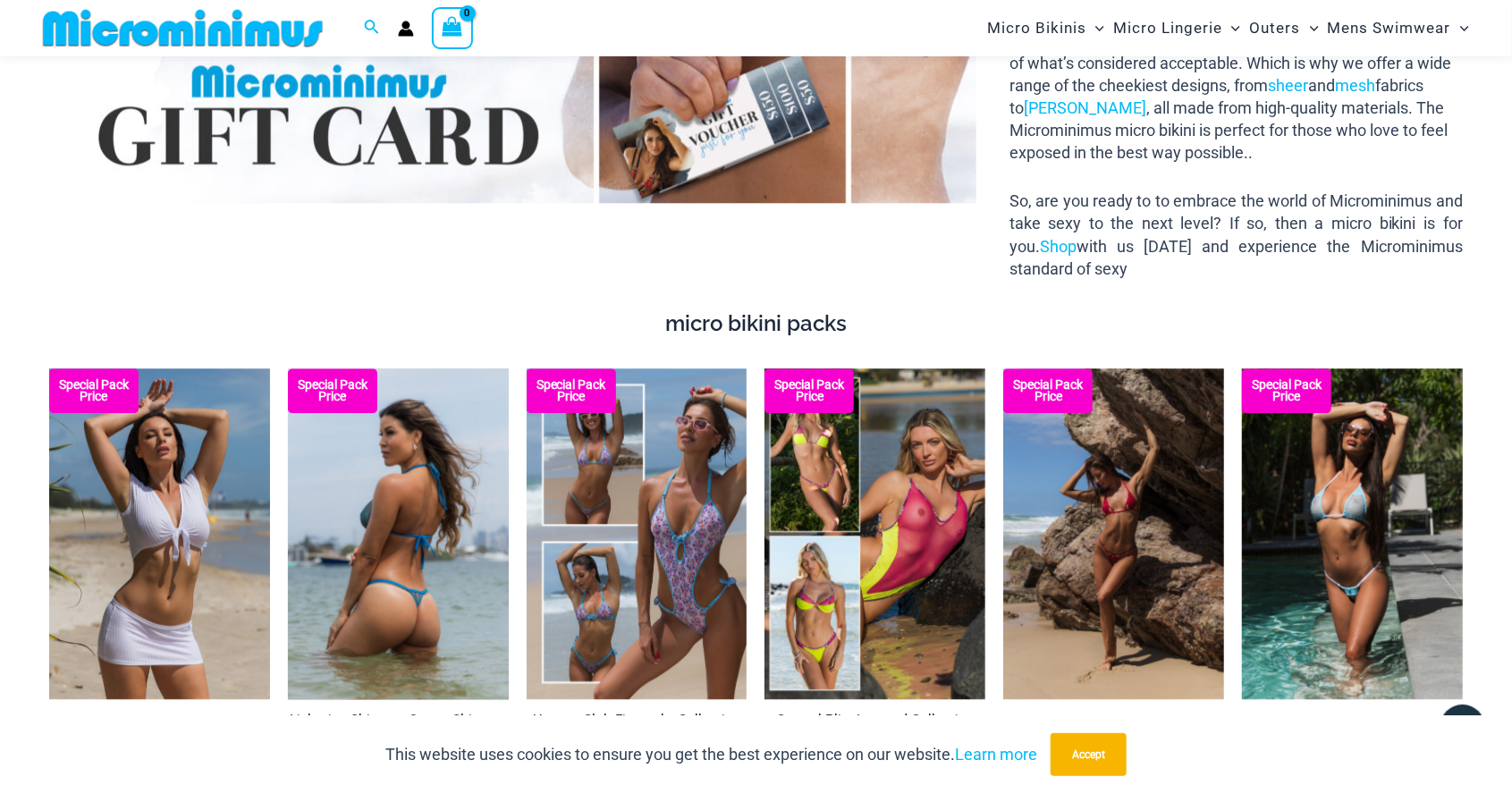
click at [377, 557] on img at bounding box center [398, 534] width 221 height 331
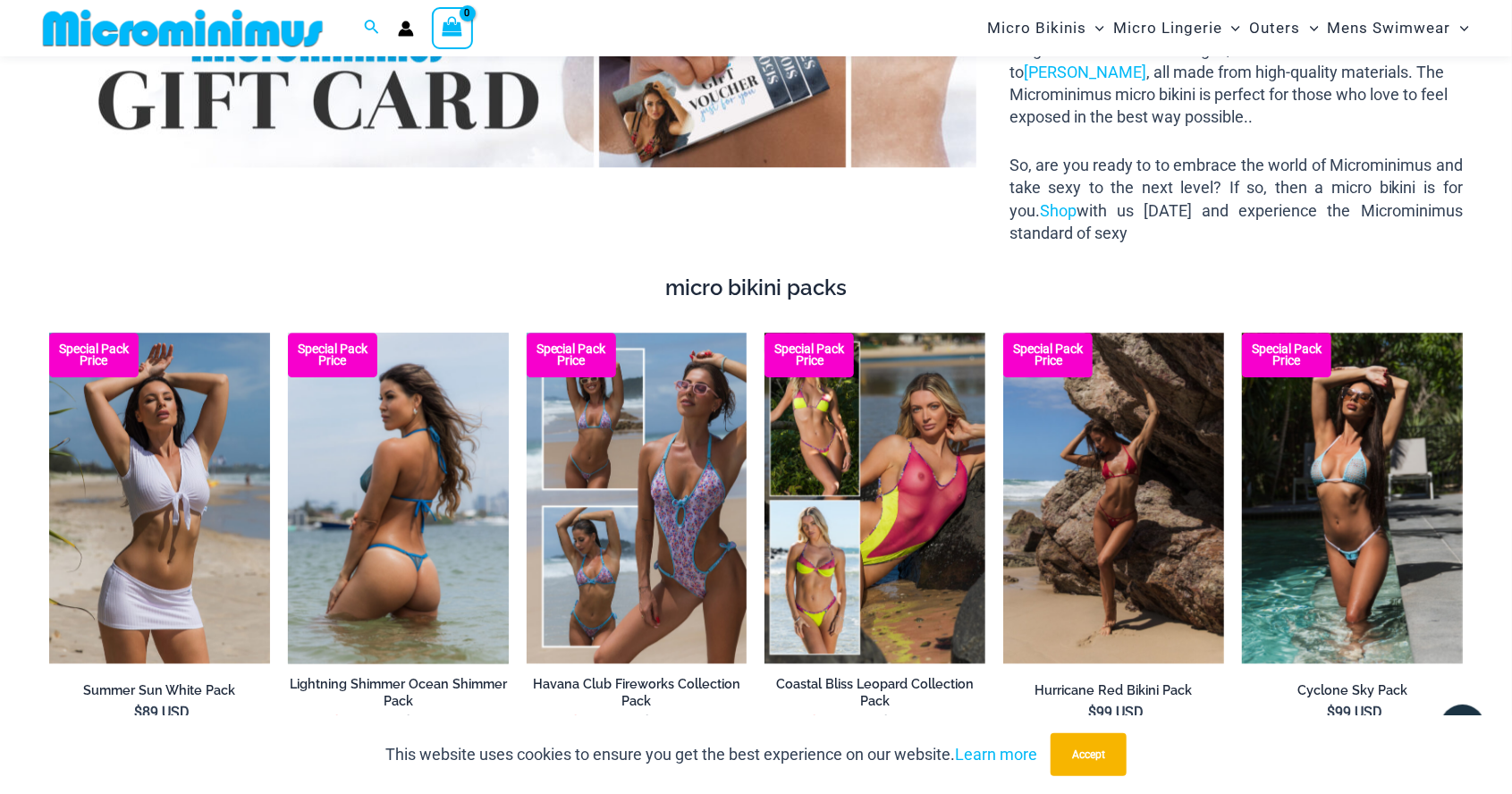
scroll to position [2475, 0]
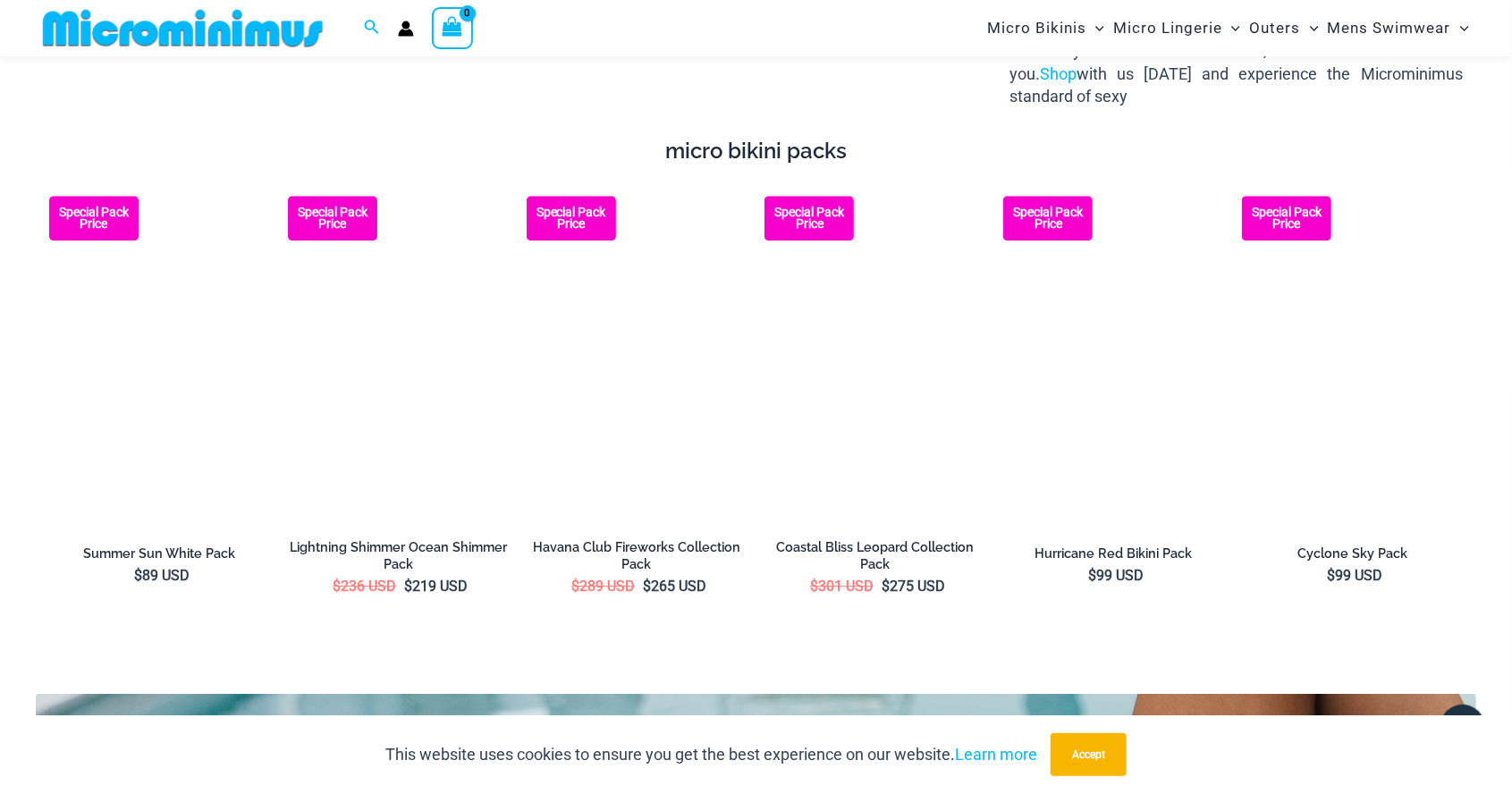
scroll to position [2563, 0]
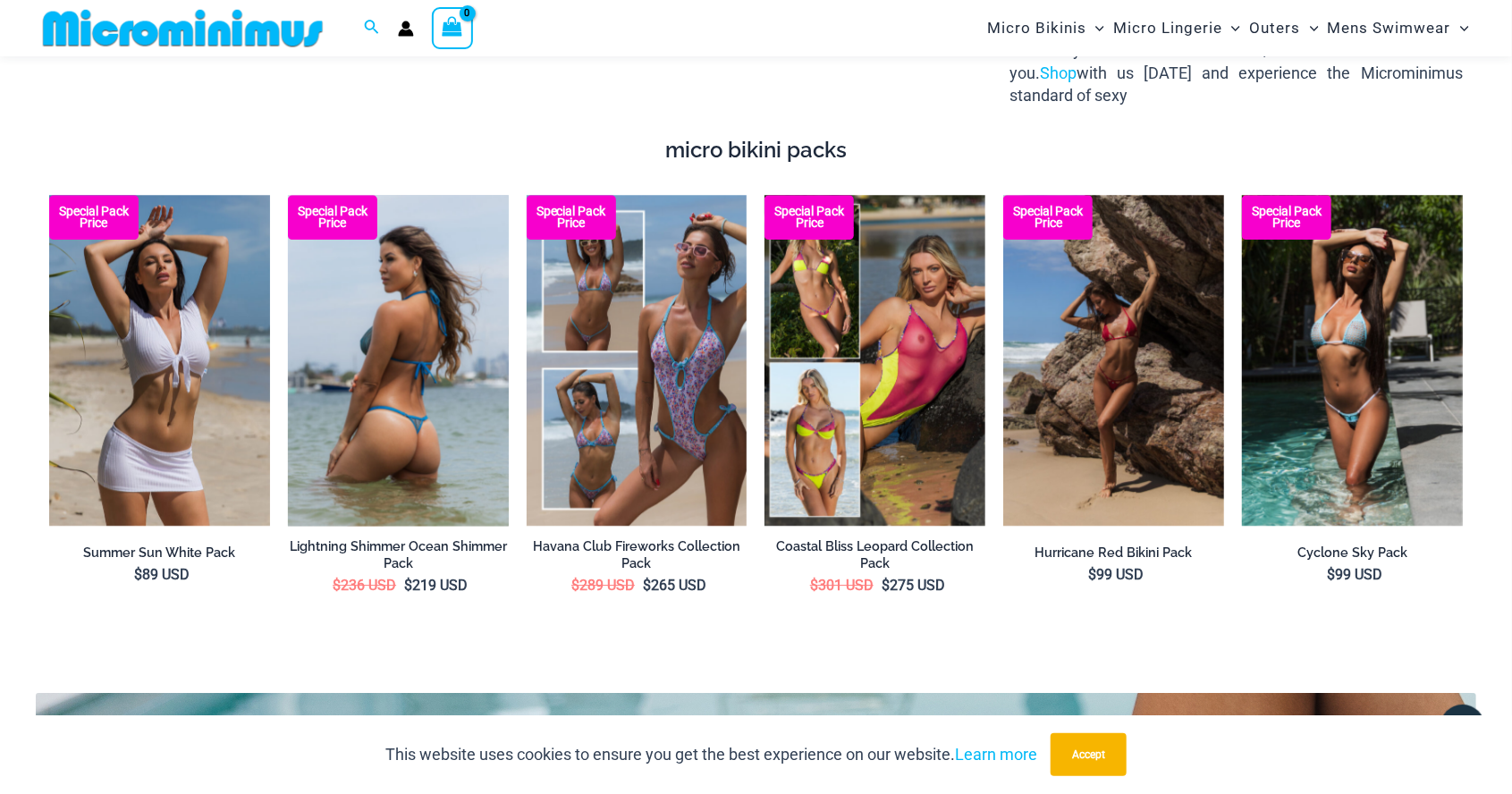
click at [337, 225] on b "Special Pack Price" at bounding box center [332, 217] width 90 height 24
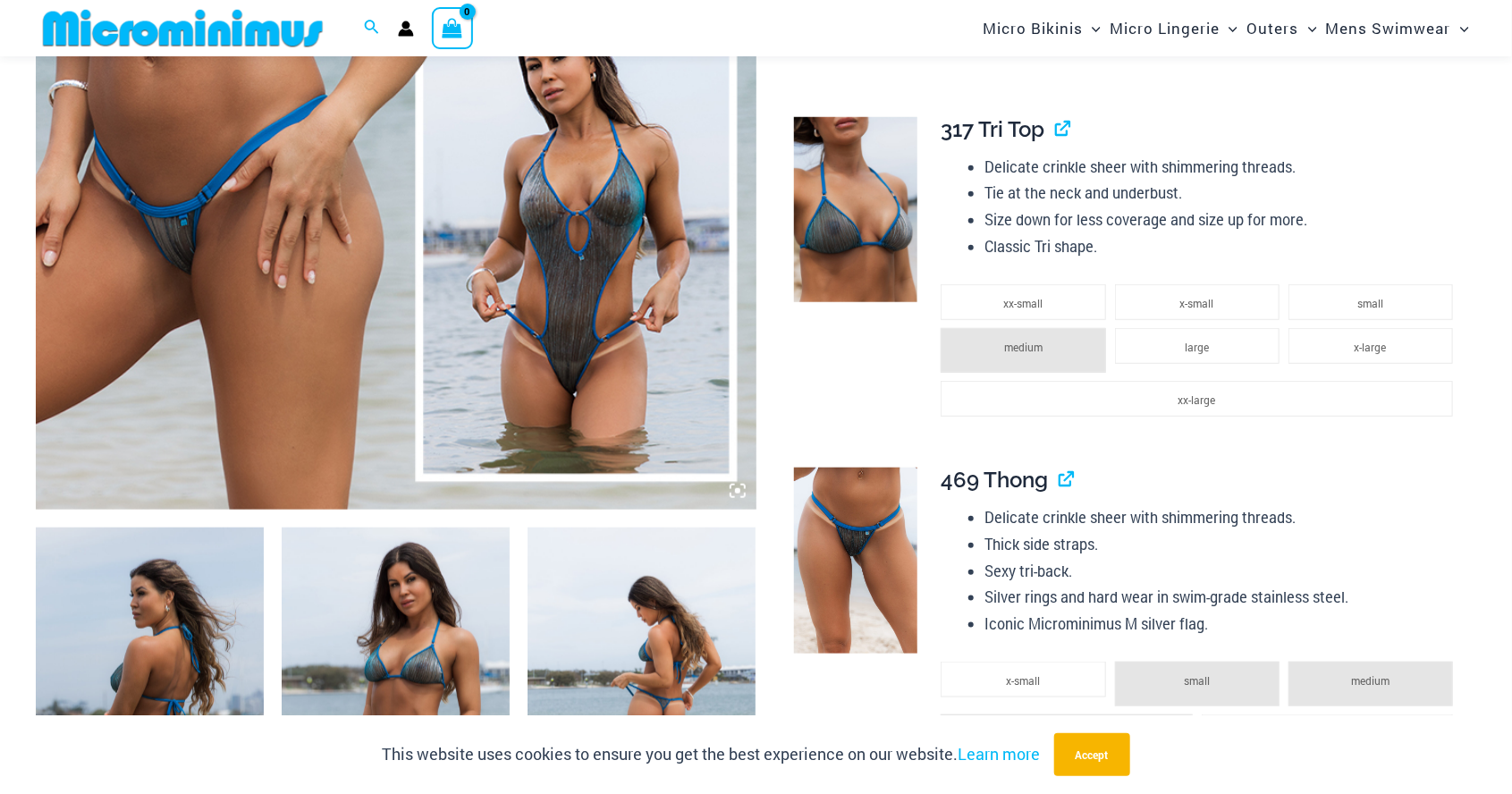
scroll to position [736, 0]
